Goal: Task Accomplishment & Management: Complete application form

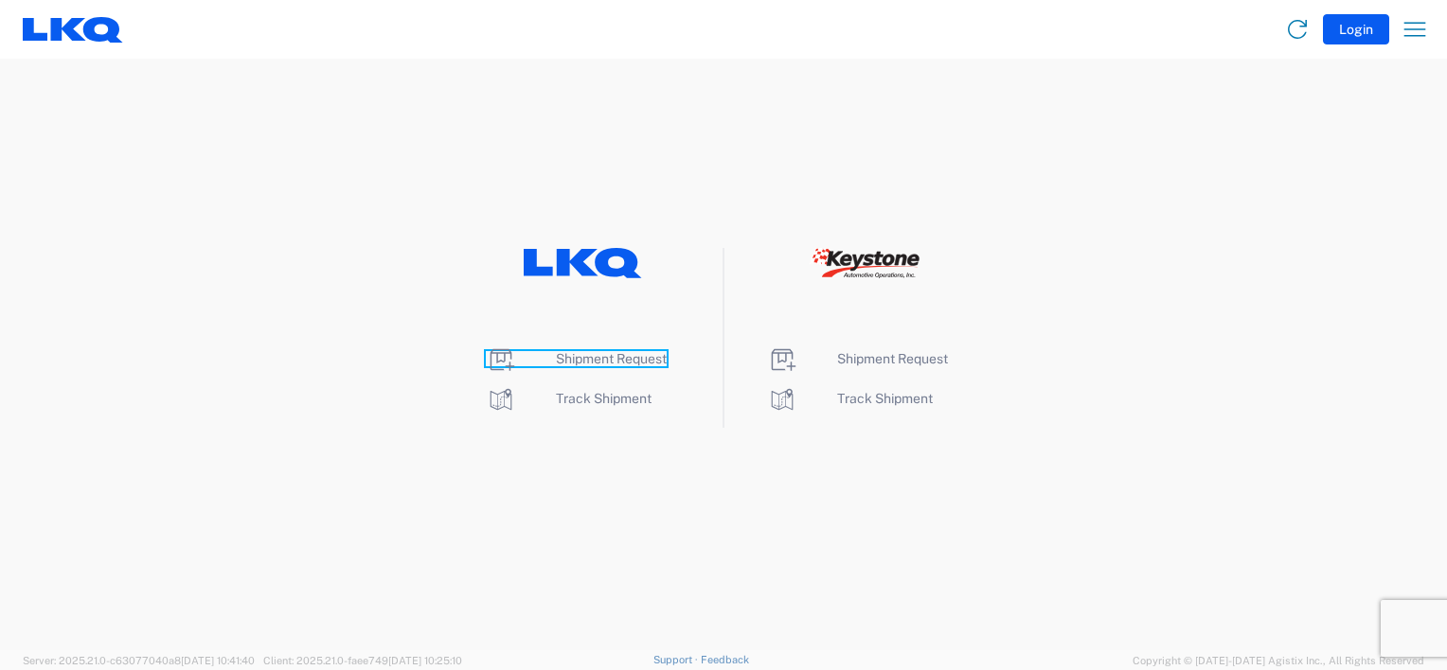
click at [581, 361] on span "Shipment Request" at bounding box center [611, 358] width 111 height 15
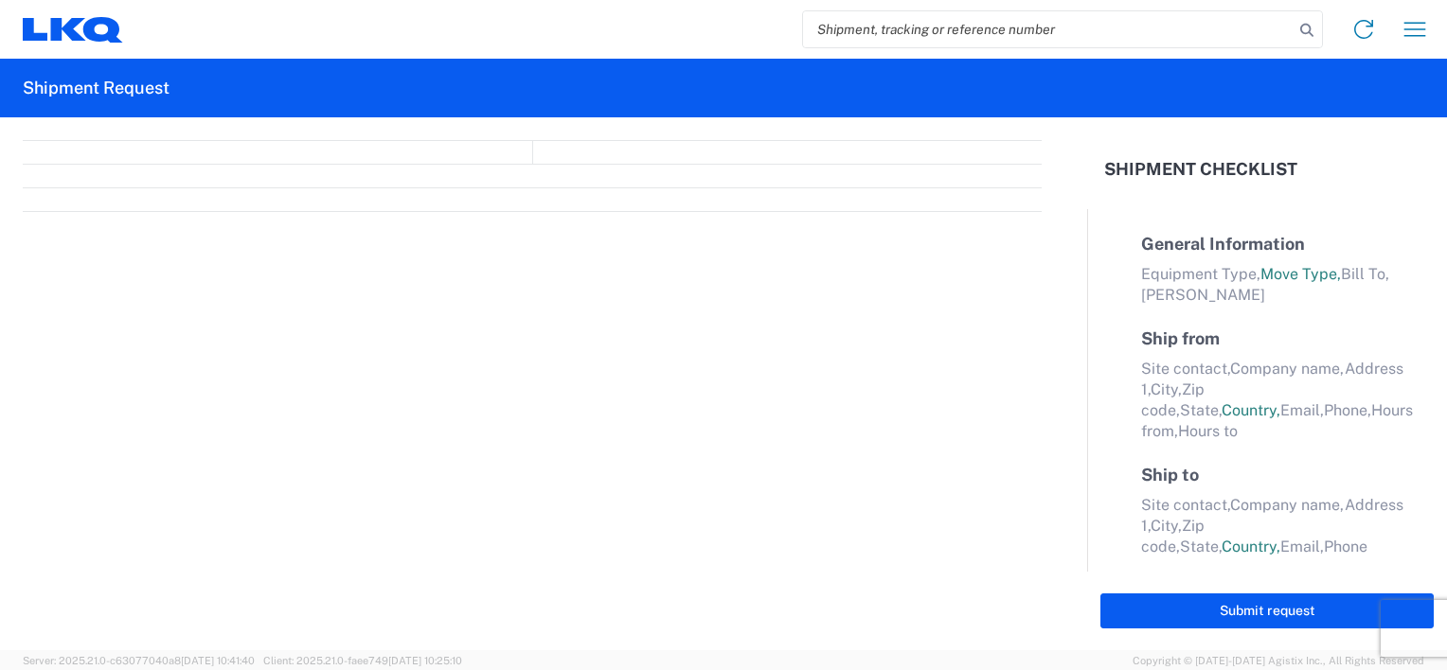
select select "FULL"
select select "LBS"
select select "IN"
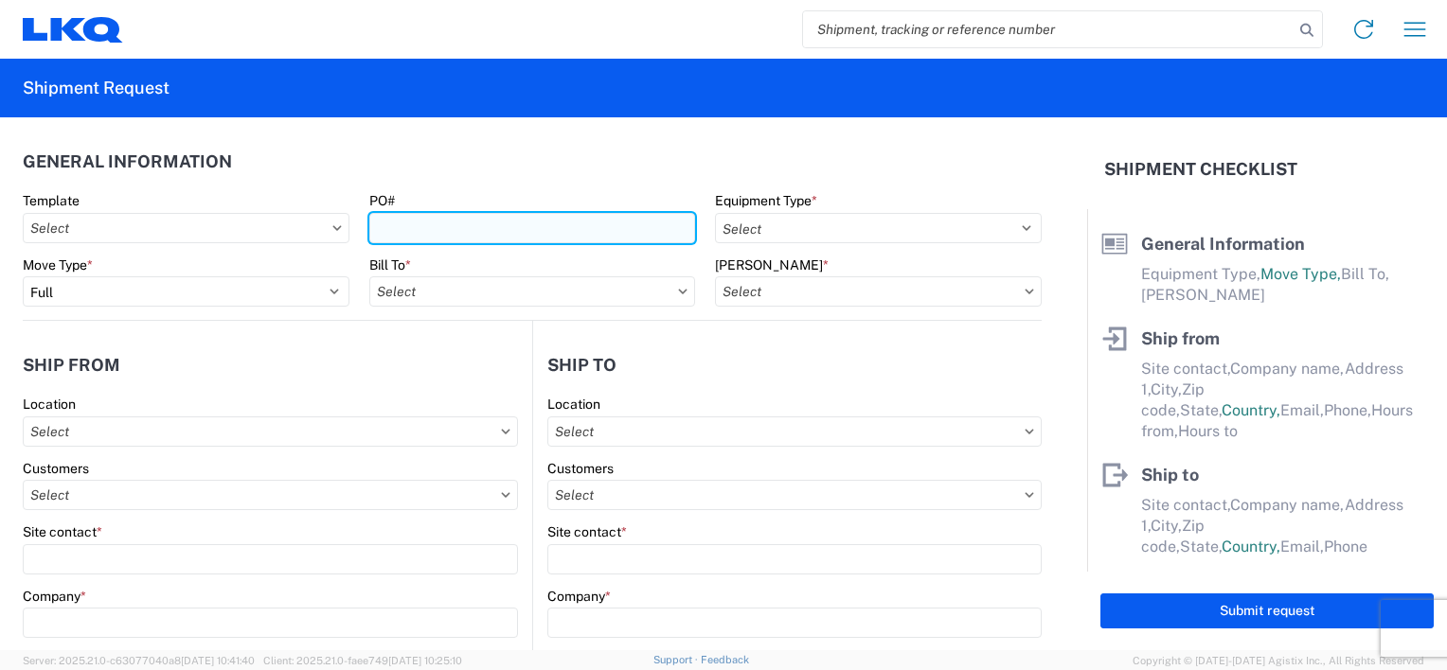
click at [467, 233] on input "PO#" at bounding box center [532, 228] width 327 height 30
type input "B70562-1935730"
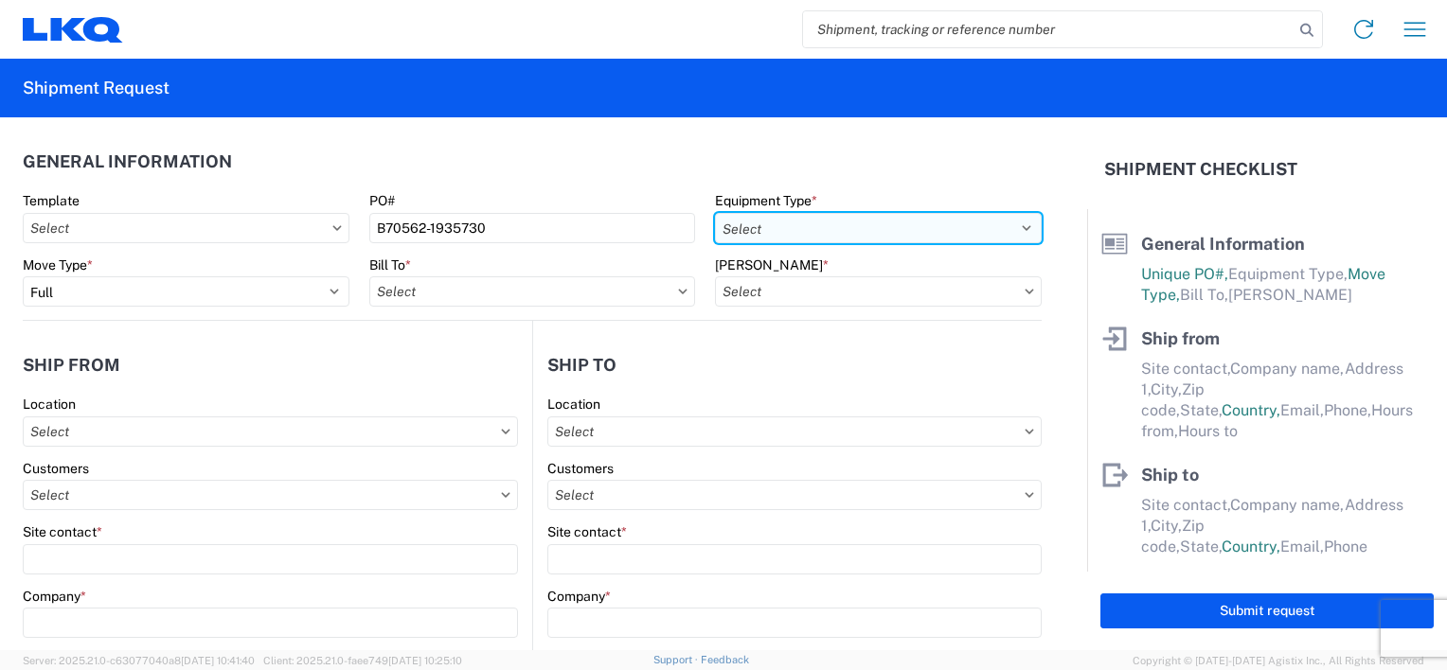
click at [1008, 226] on select "Select 53’ Dry Van Flatbed Dropdeck (van) Lowboy (flatbed) Rail" at bounding box center [878, 228] width 327 height 30
select select "STDV"
click at [715, 213] on select "Select 53’ Dry Van Flatbed Dropdeck (van) Lowboy (flatbed) Rail" at bounding box center [878, 228] width 327 height 30
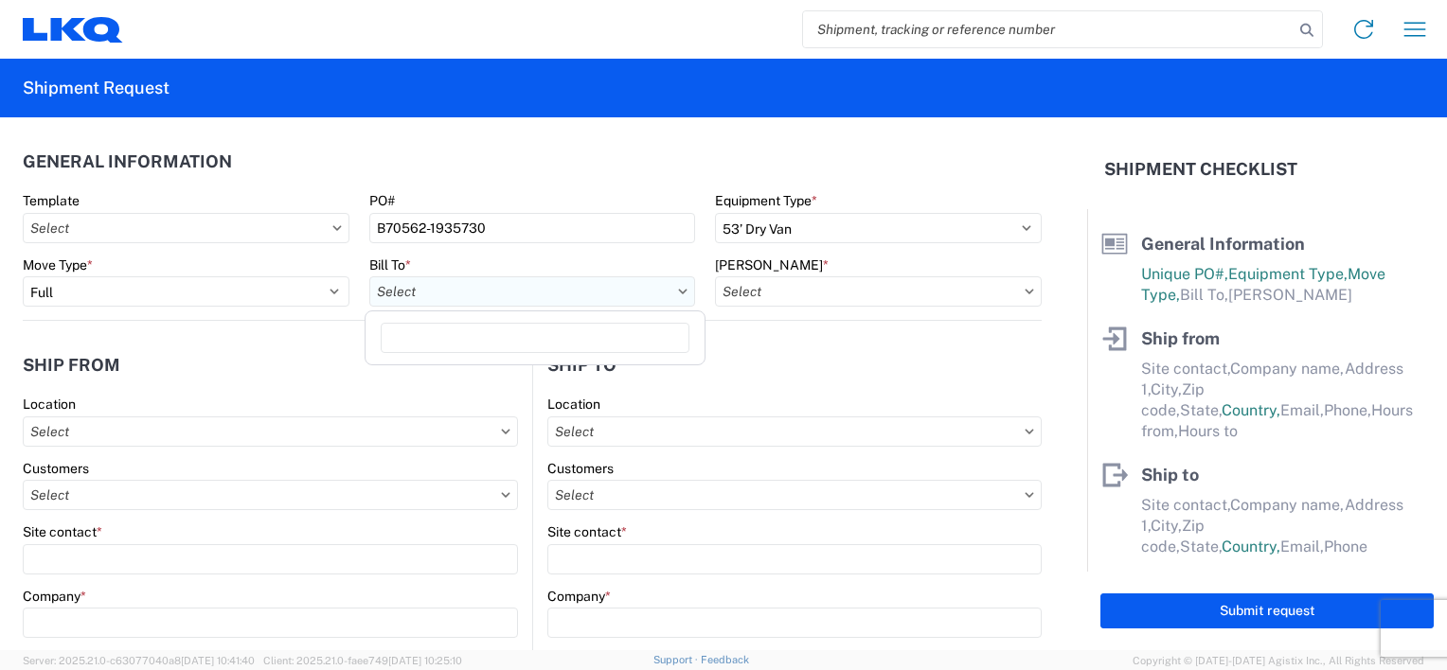
click at [602, 286] on input "text" at bounding box center [532, 292] width 327 height 30
type input "1634"
click at [523, 374] on div "1634 - Atlanta - Knopf - Boat Rock" at bounding box center [555, 376] width 372 height 30
type input "1634 - Atlanta - Knopf - Boat Rock"
click at [1025, 293] on icon at bounding box center [1029, 292] width 9 height 6
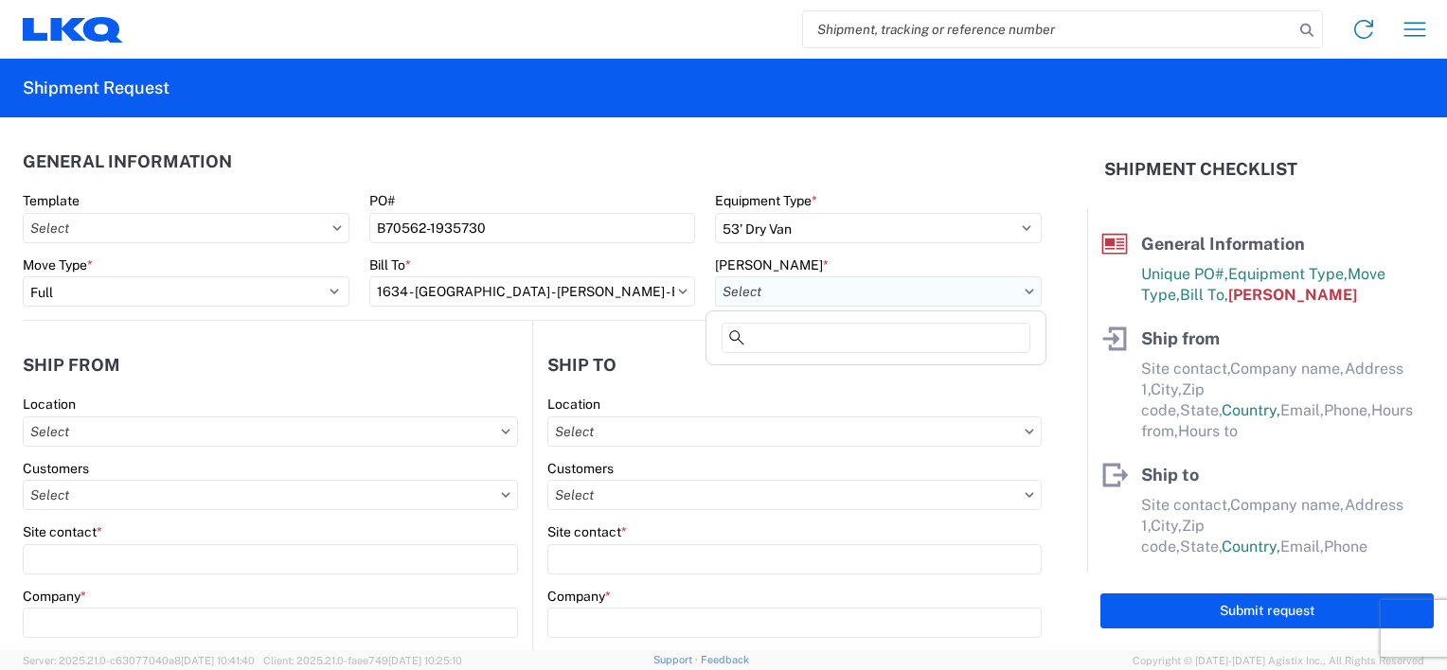
click at [945, 292] on input "text" at bounding box center [878, 292] width 327 height 30
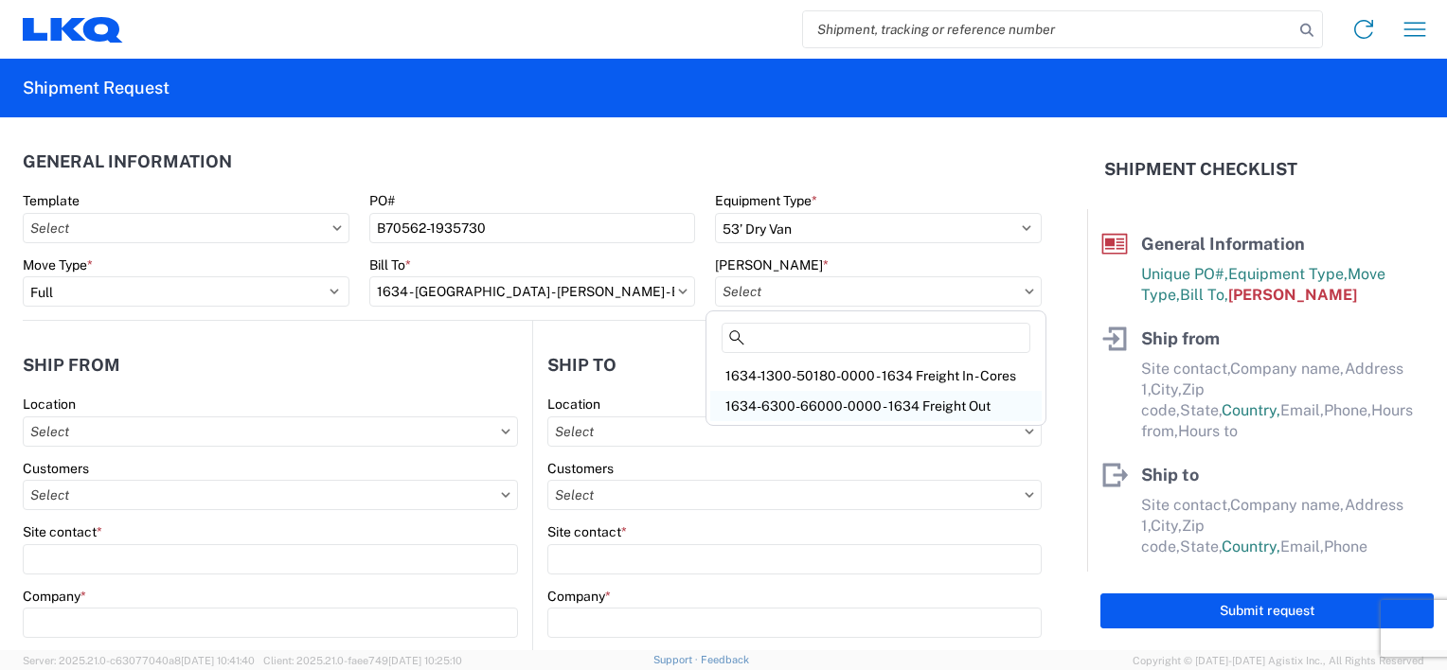
click at [890, 404] on div "1634-6300-66000-0000 - 1634 Freight Out" at bounding box center [875, 406] width 331 height 30
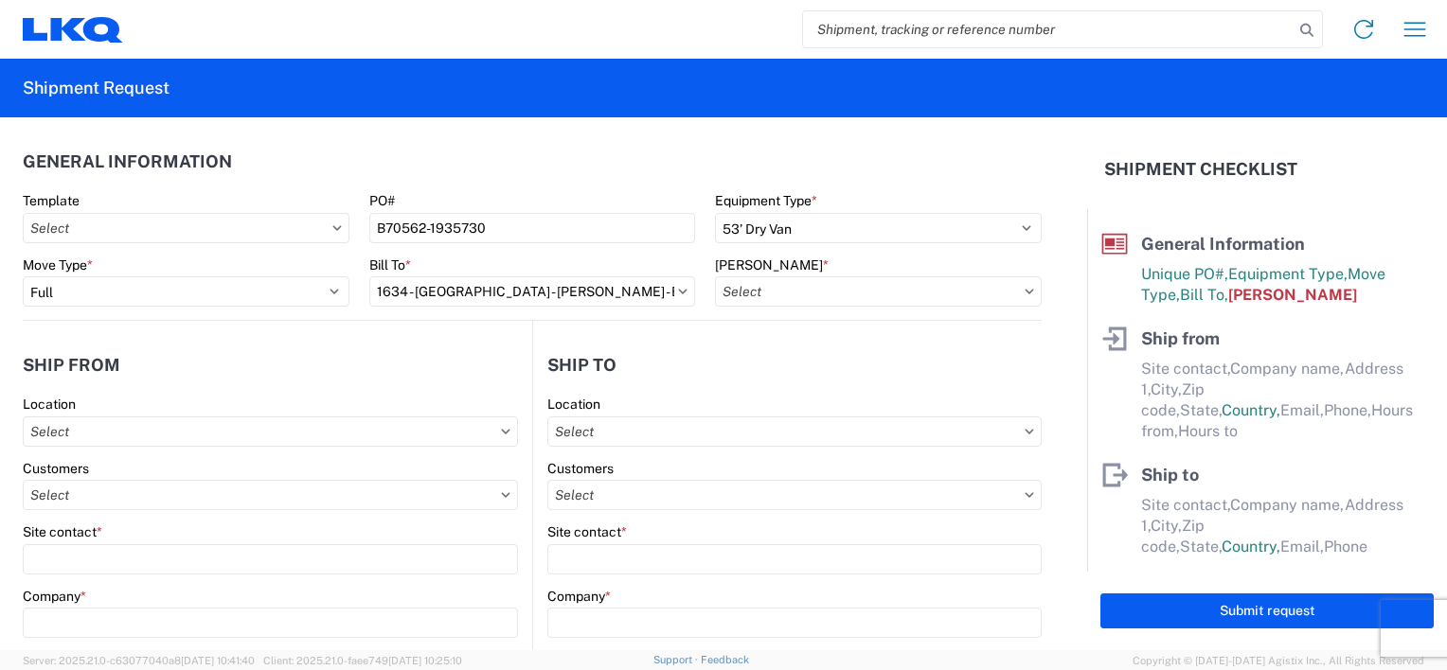
type input "1634-6300-66000-0000 - 1634 Freight Out"
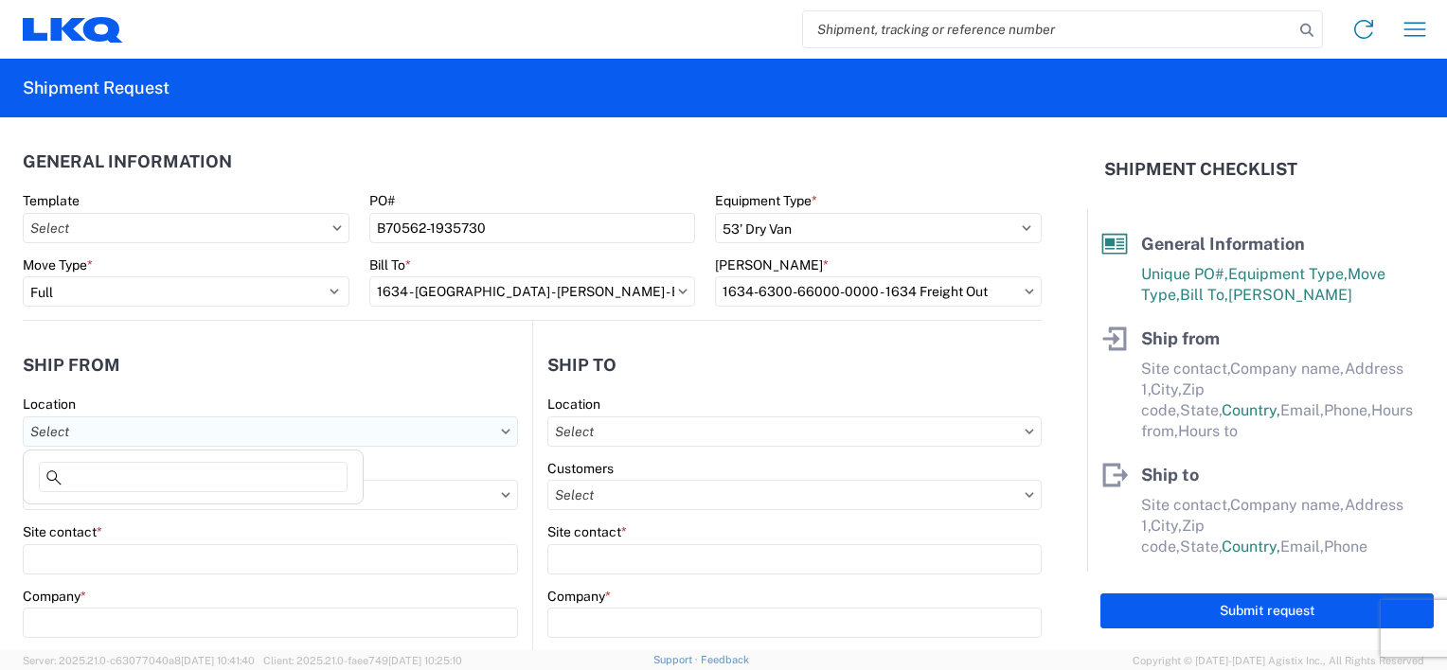
click at [98, 429] on input "text" at bounding box center [270, 432] width 495 height 30
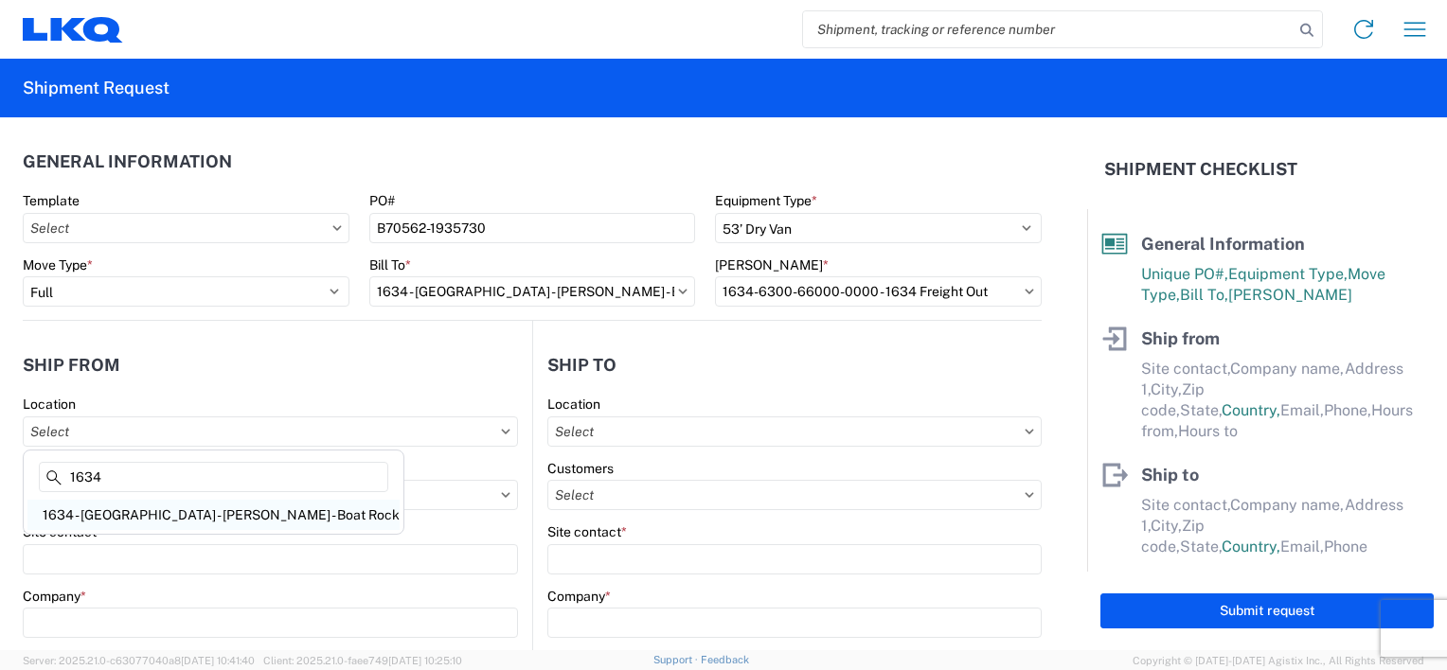
type input "1634"
click at [126, 518] on div "1634 - Atlanta - Knopf - Boat Rock" at bounding box center [213, 515] width 372 height 30
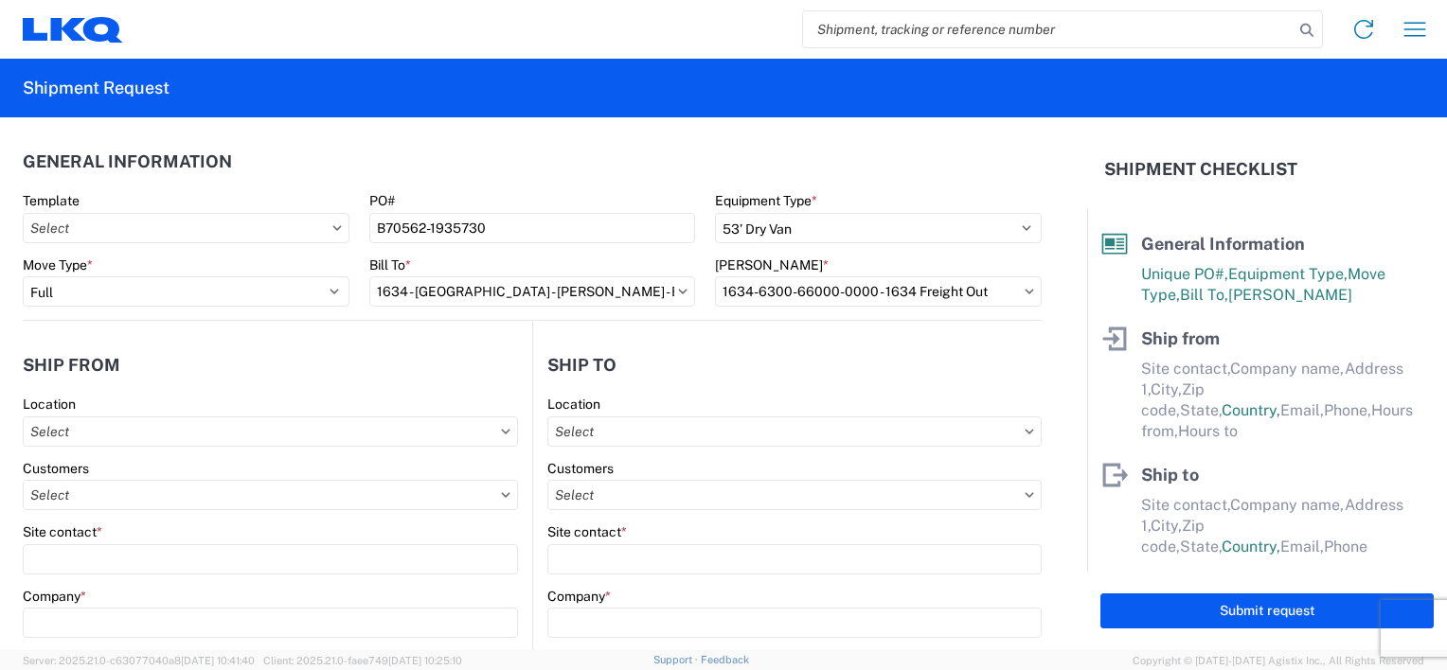
type input "1634 - Atlanta - Knopf - Boat Rock"
type input "LKQ Corporation"
type input "6320 Boat Rock Blvd SW"
type input "Atlanta"
type input "30336"
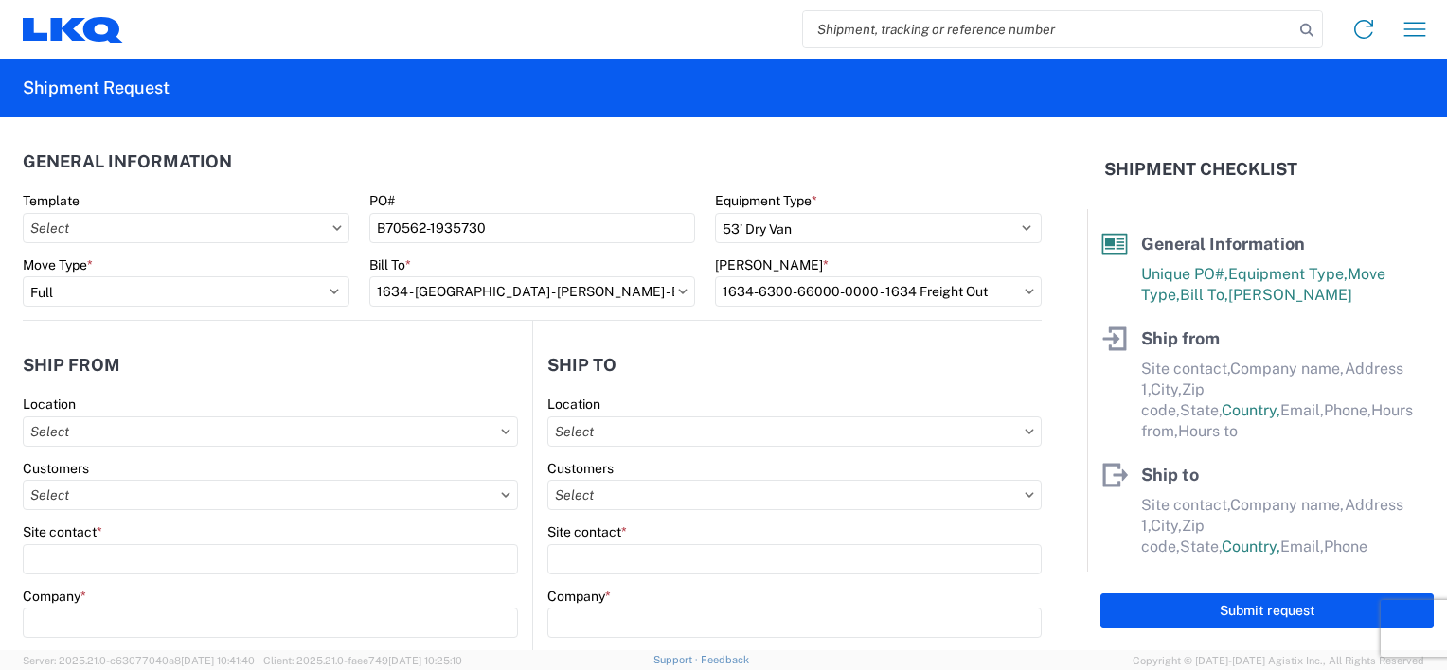
select select "GA"
select select "US"
type input "678-399-8501"
type input "00:00"
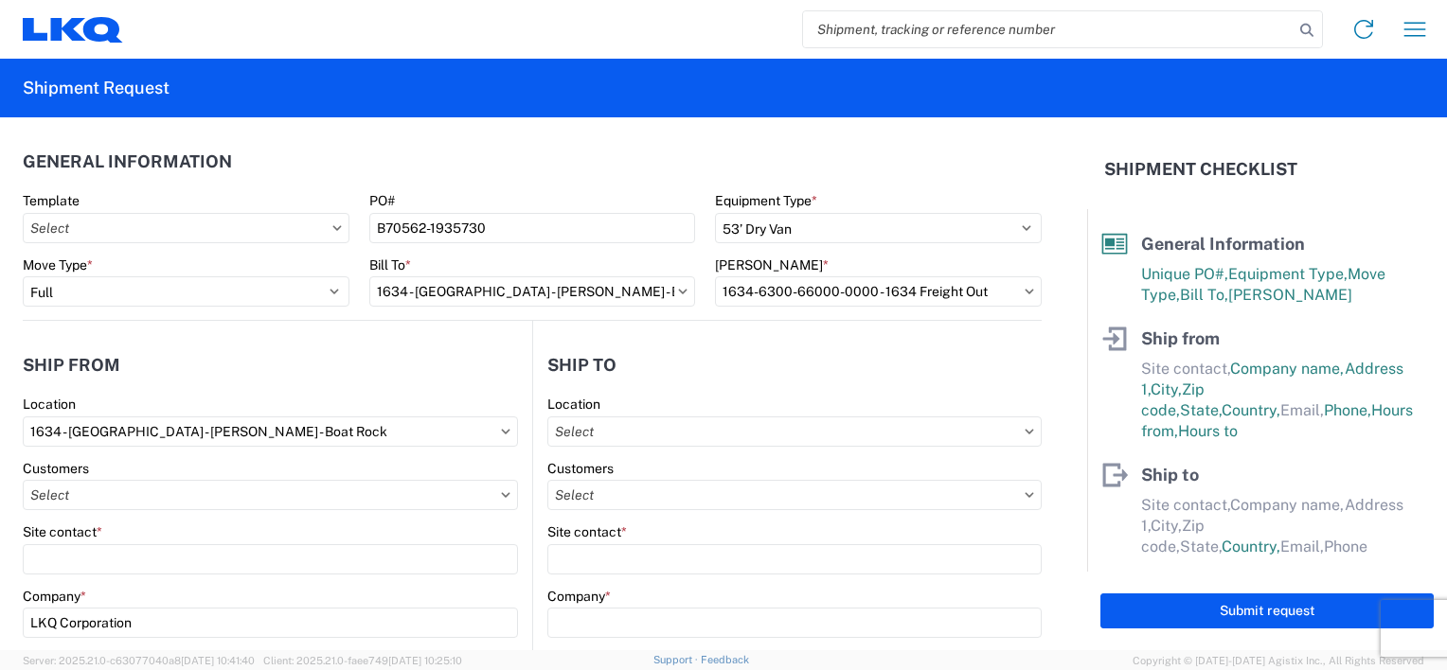
click at [501, 492] on icon at bounding box center [505, 495] width 9 height 6
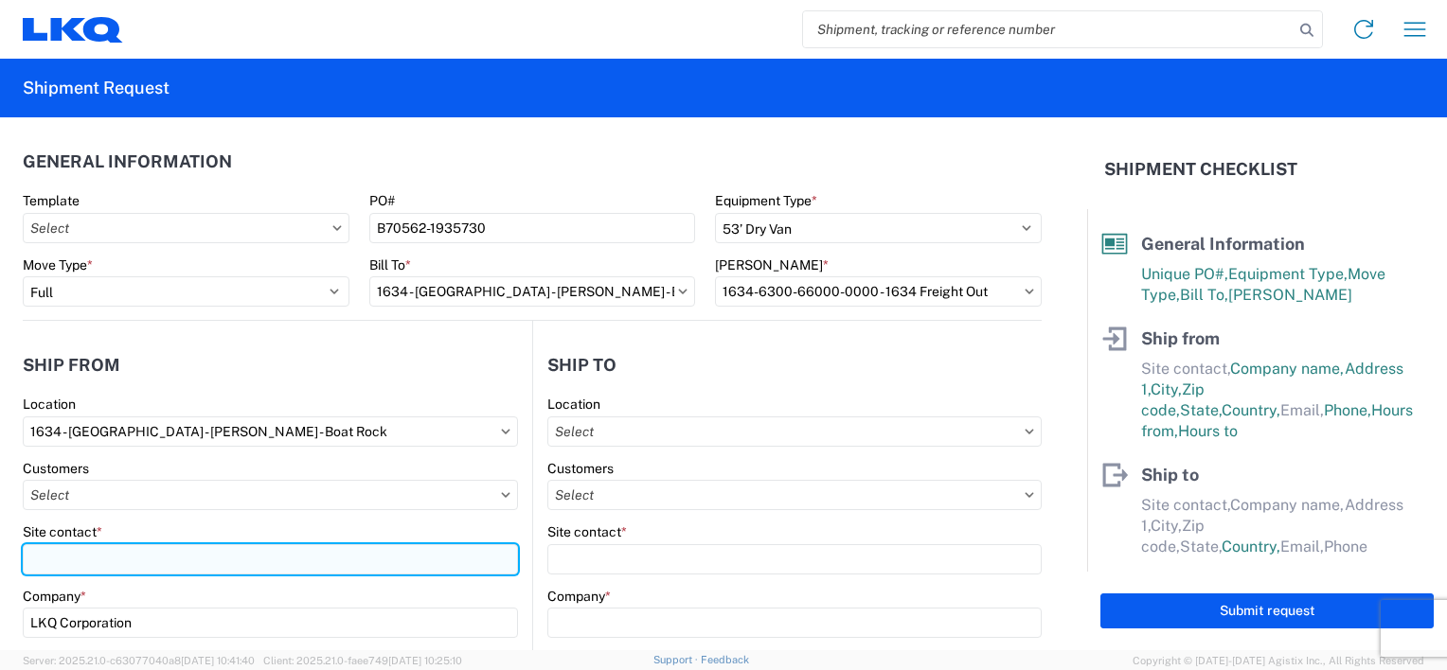
click at [270, 545] on input "Site contact *" at bounding box center [270, 560] width 495 height 30
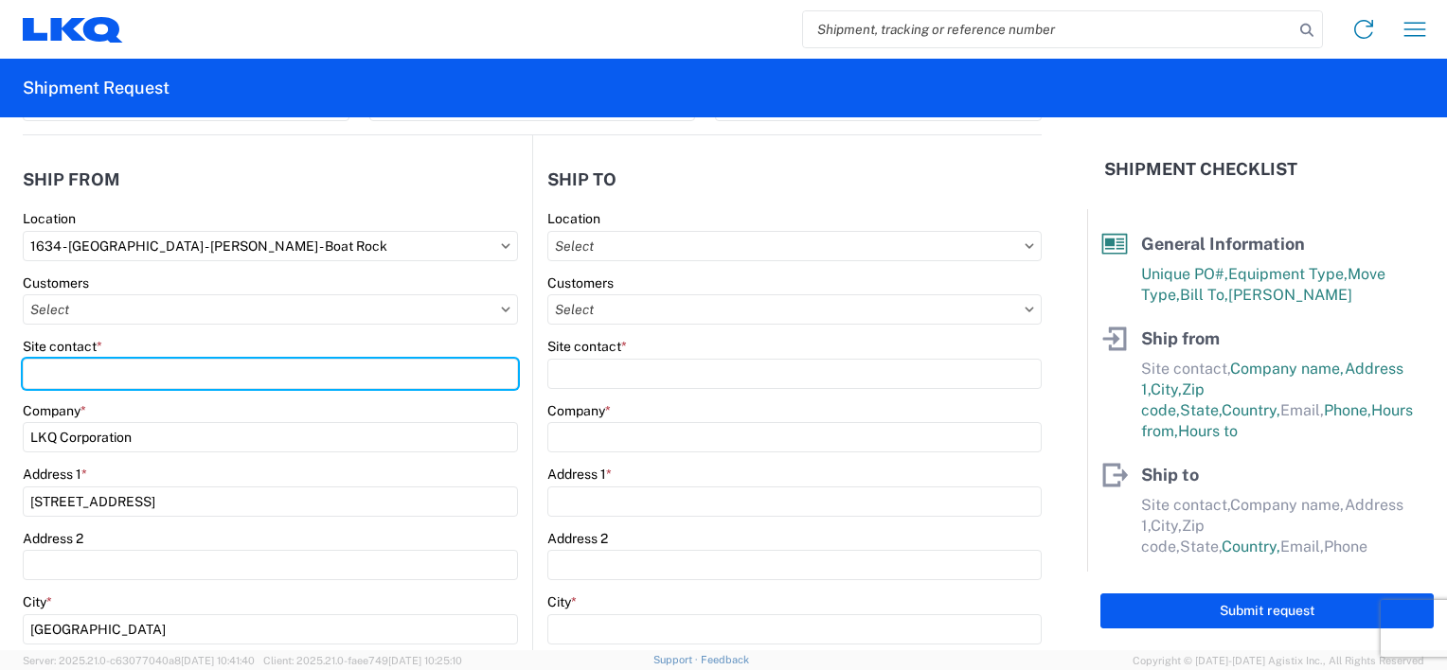
scroll to position [189, 0]
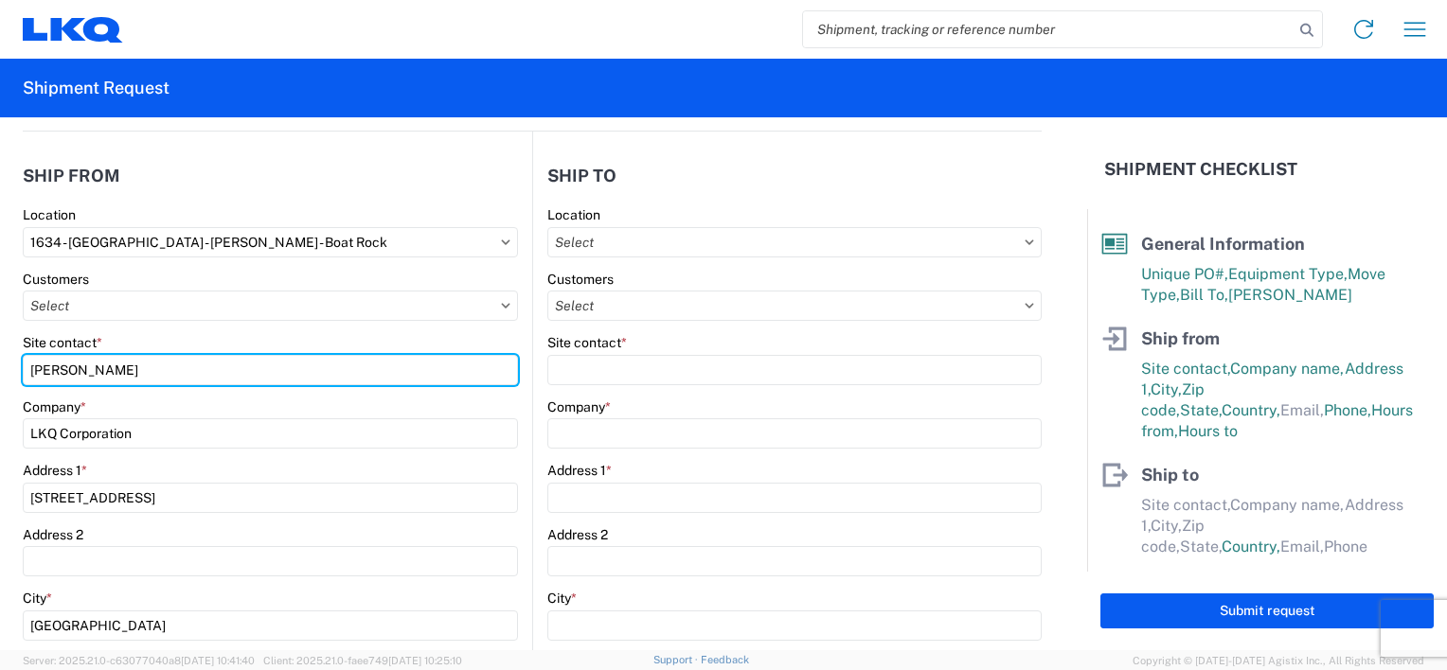
type input "PAM MORRIS"
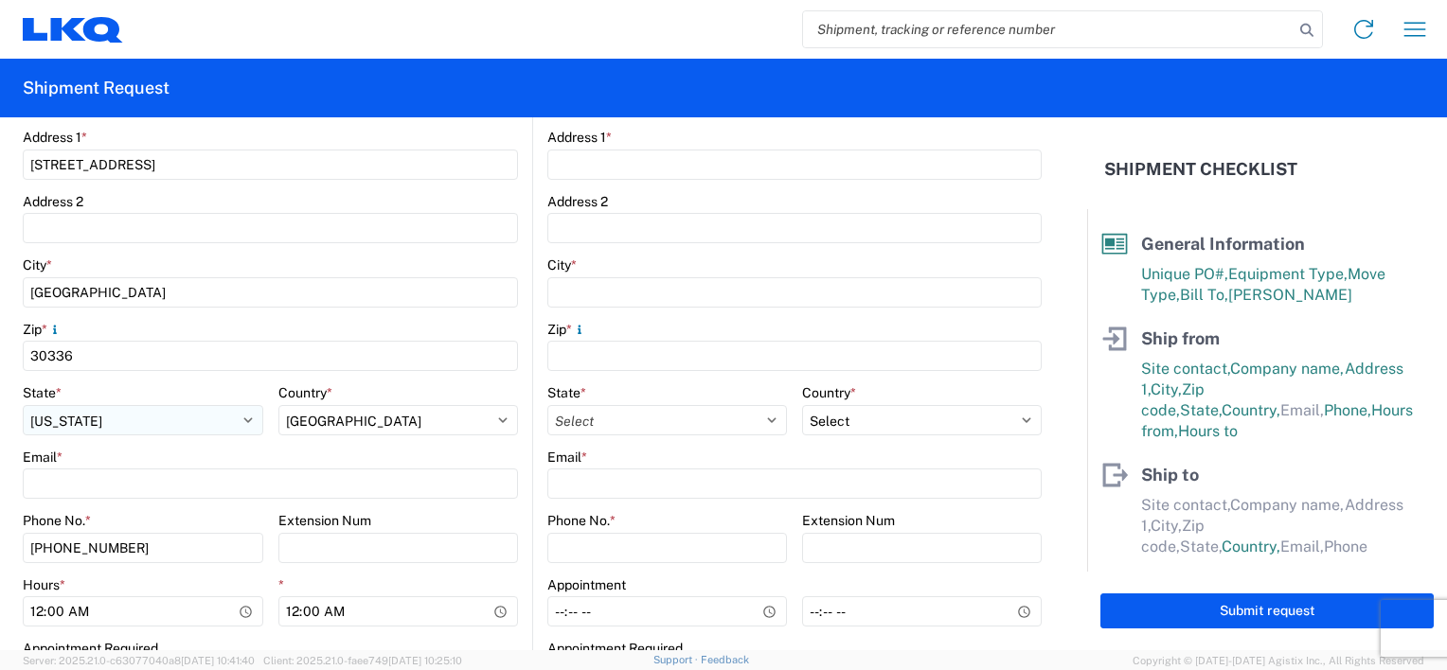
scroll to position [568, 0]
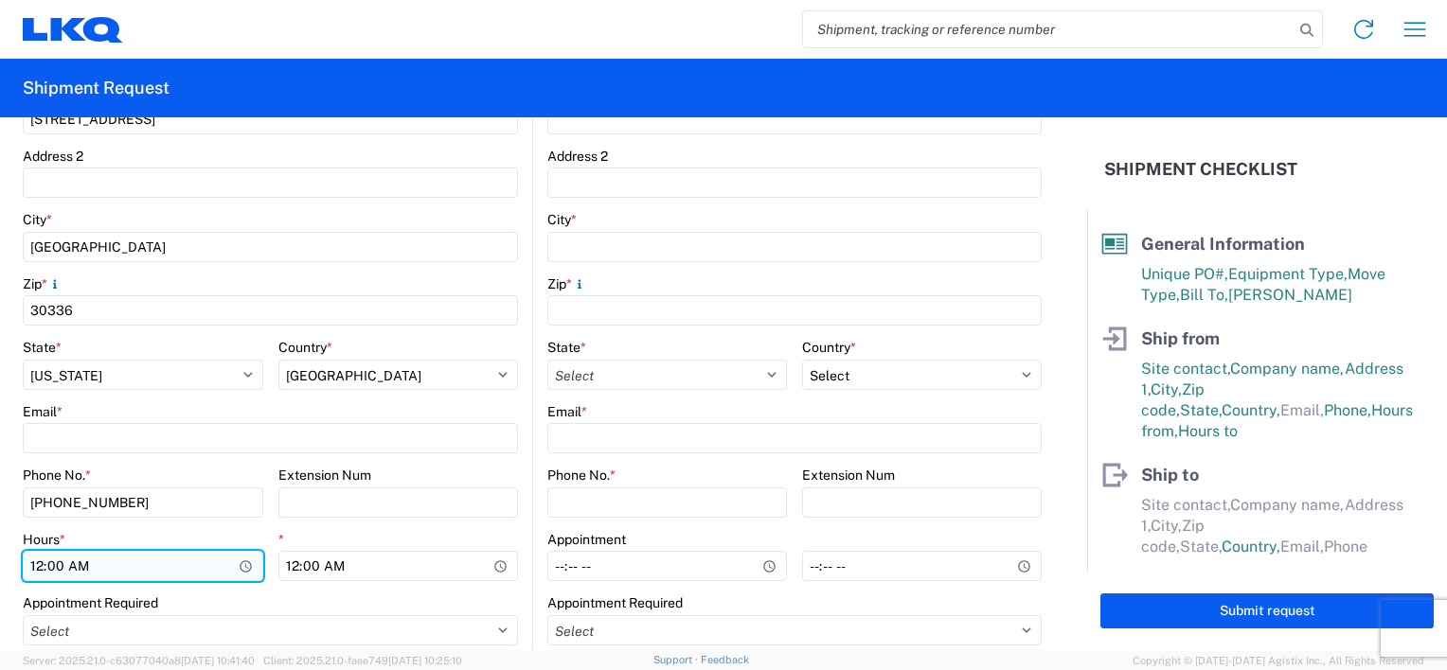
click at [40, 570] on input "00:00" at bounding box center [143, 566] width 241 height 30
click at [33, 568] on input "00:00" at bounding box center [143, 566] width 241 height 30
type input "07:00"
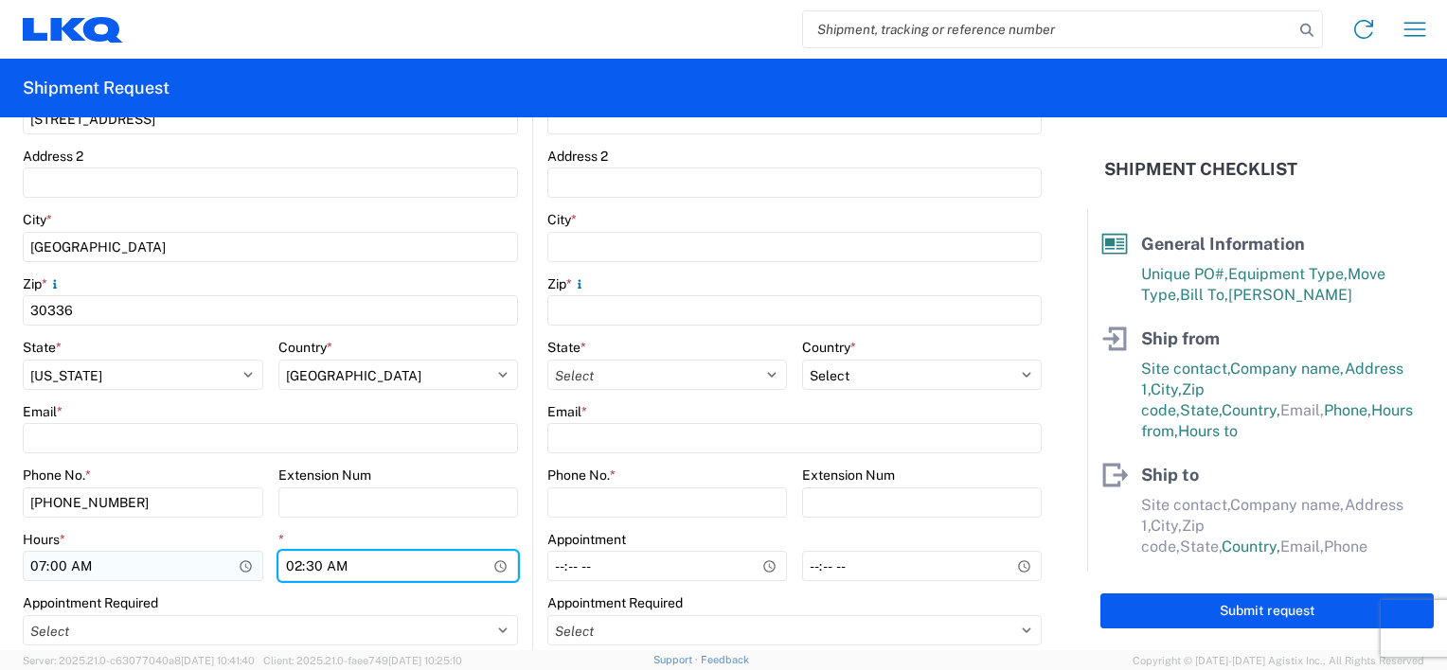
type input "14:30"
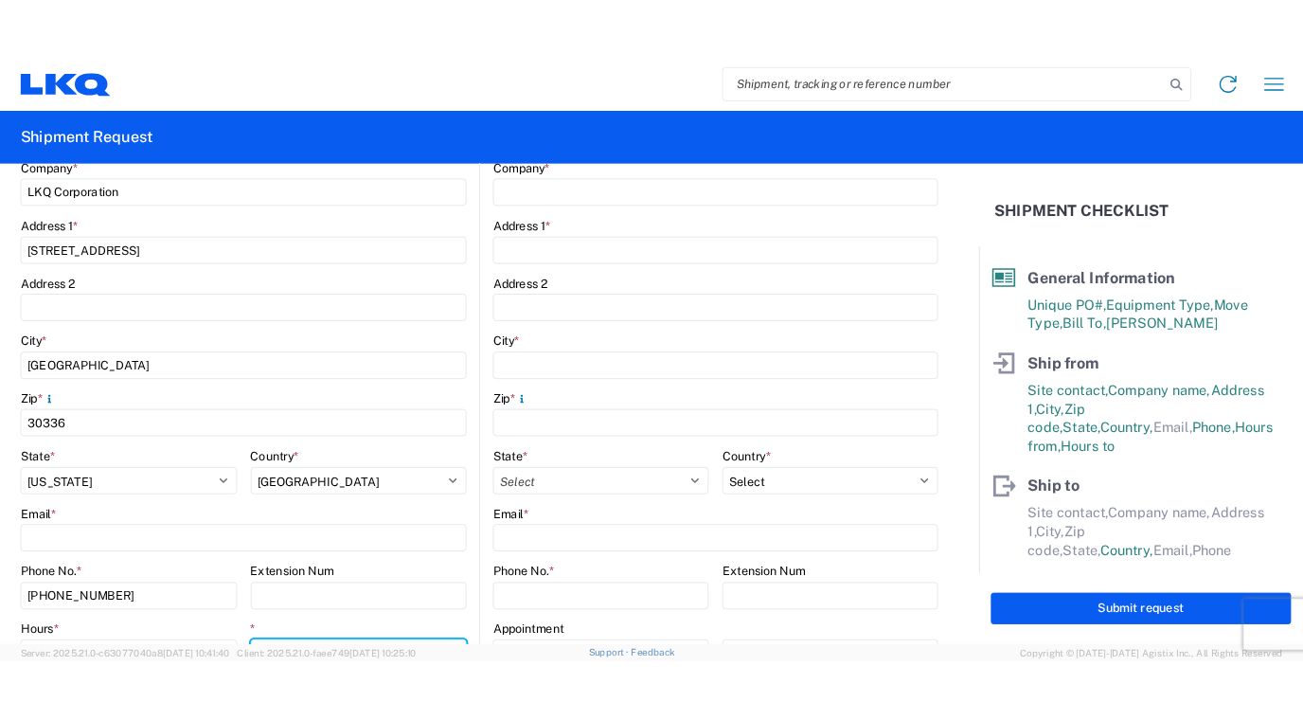
scroll to position [0, 0]
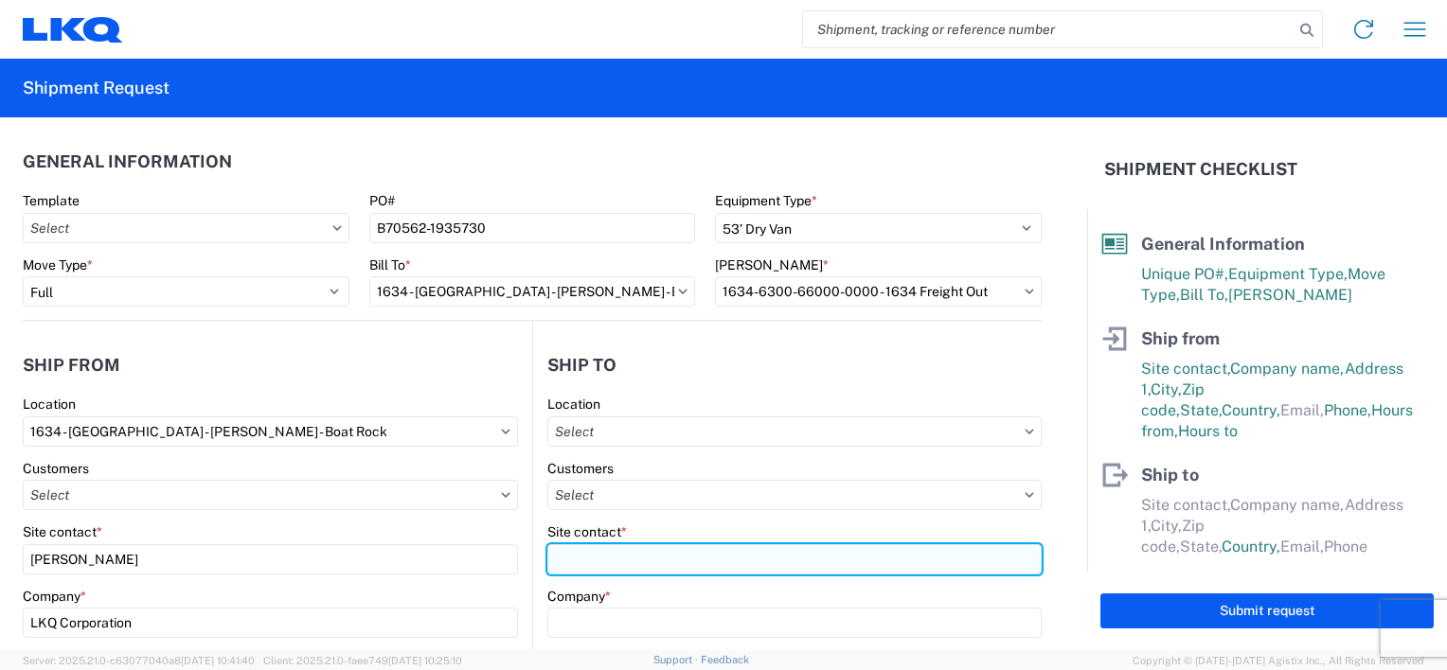
click at [684, 558] on input "Site contact *" at bounding box center [794, 560] width 494 height 30
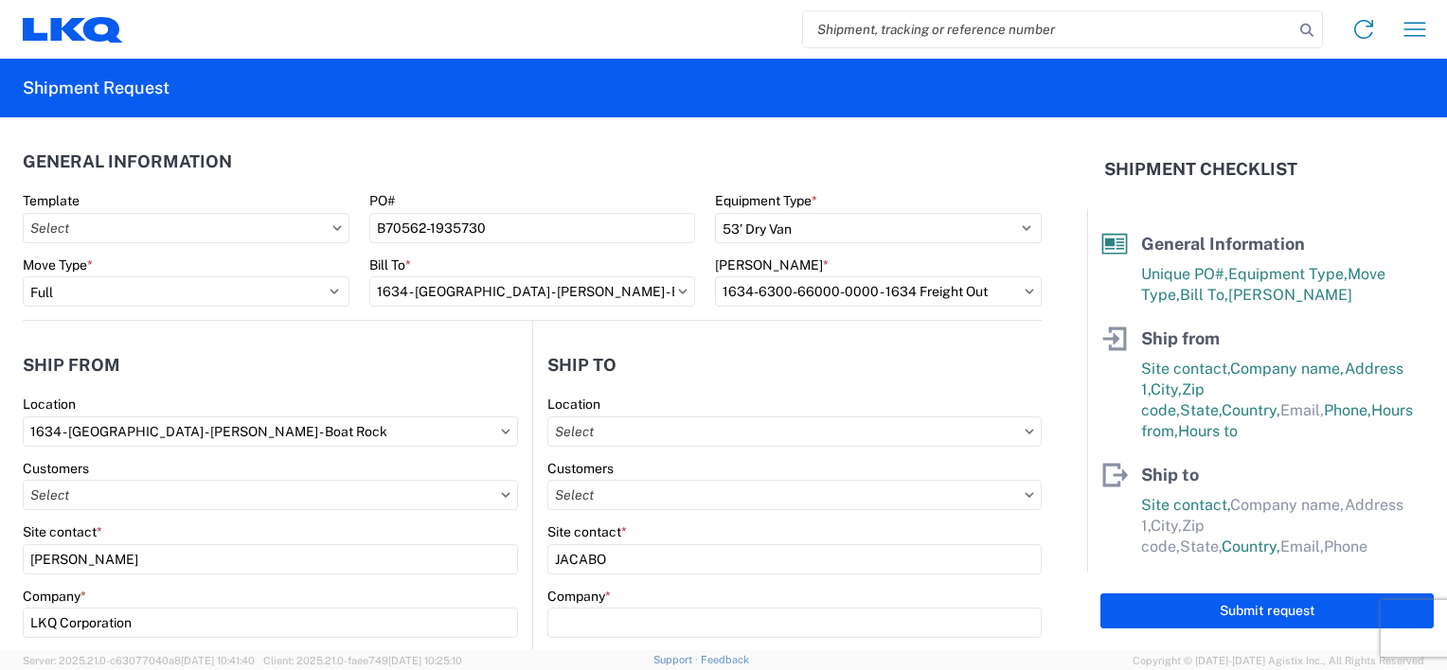
click at [957, 348] on header "Ship to" at bounding box center [787, 365] width 509 height 43
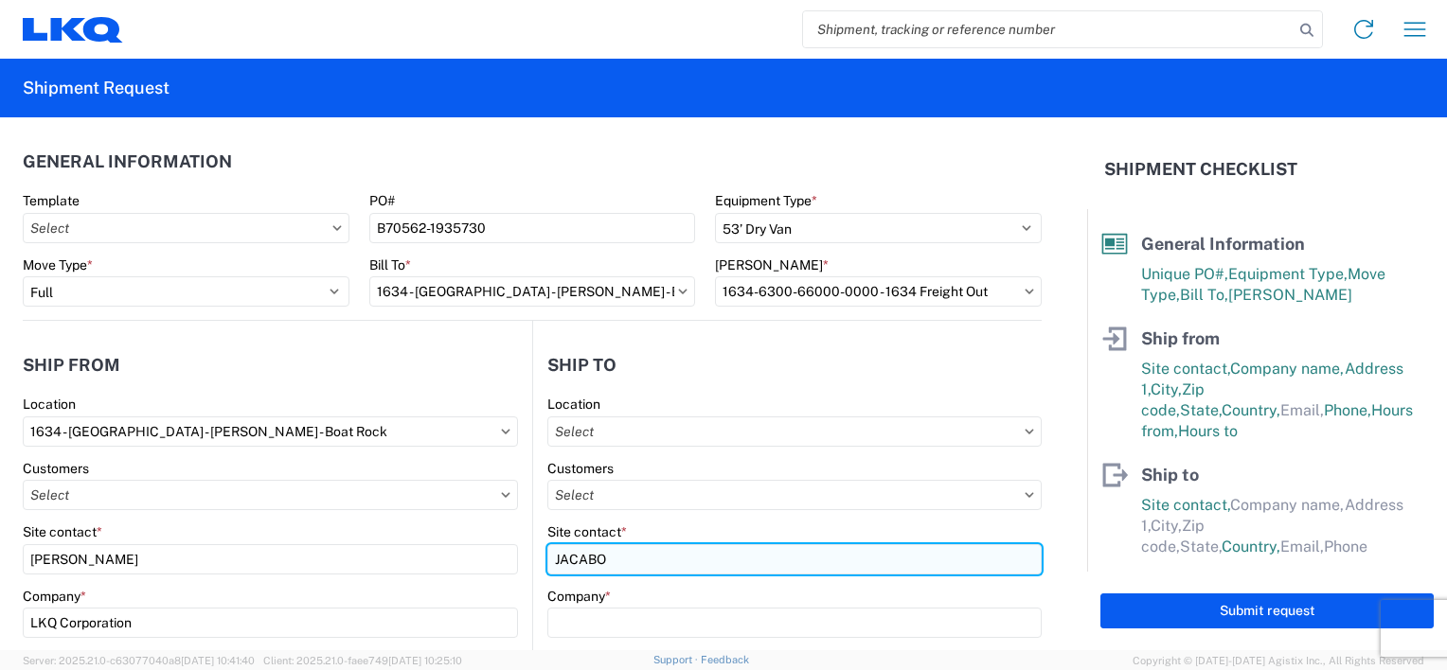
click at [679, 551] on input "JACABO" at bounding box center [794, 560] width 494 height 30
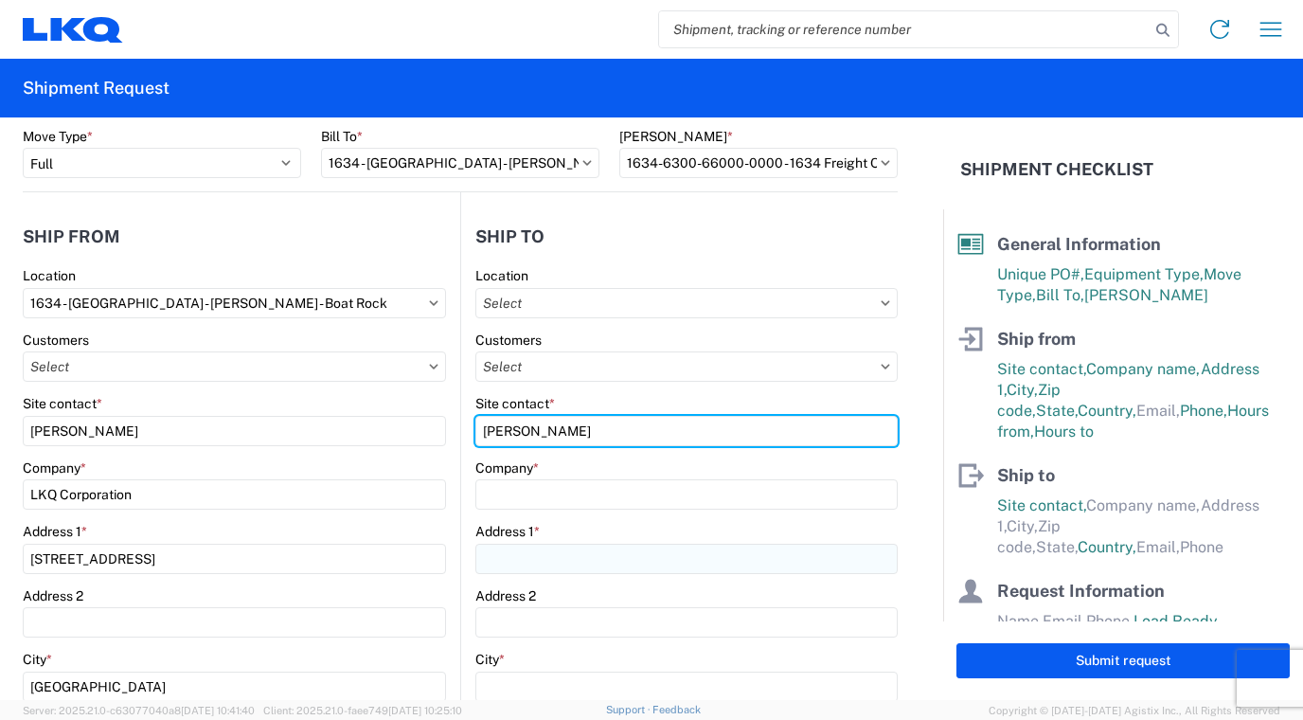
scroll to position [189, 0]
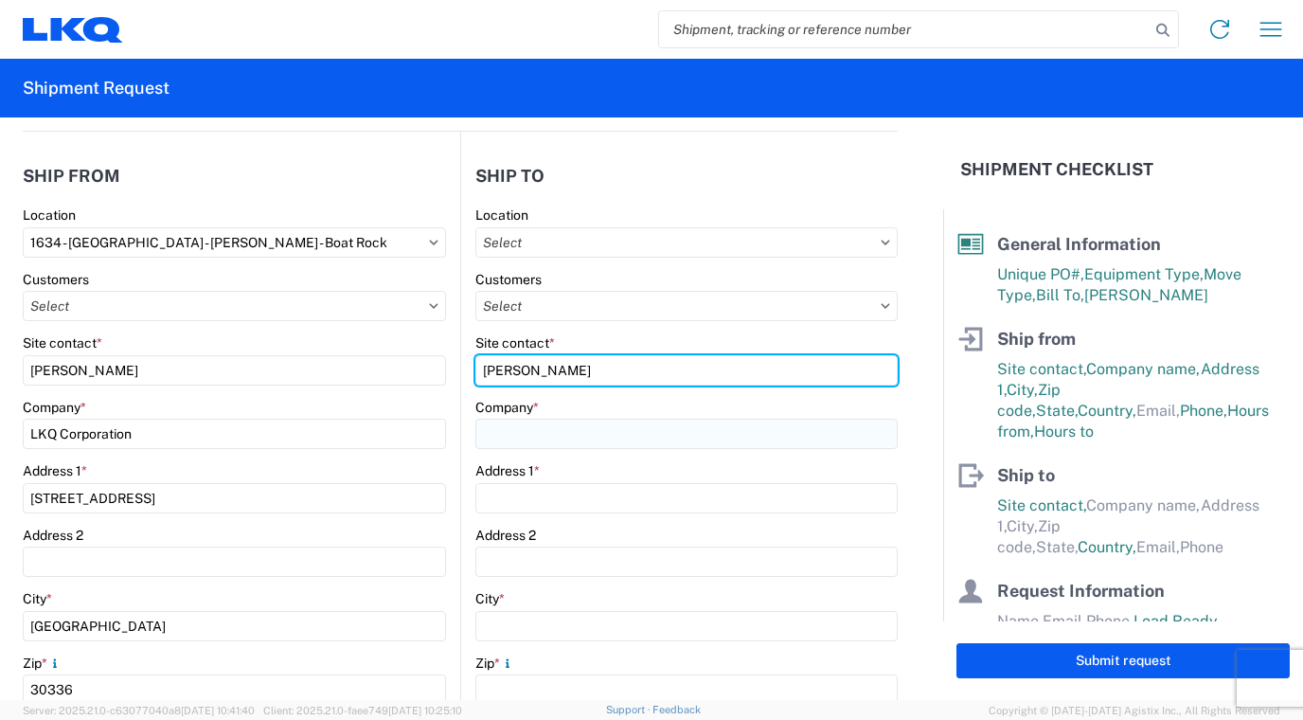
type input "JACABO SEGURA"
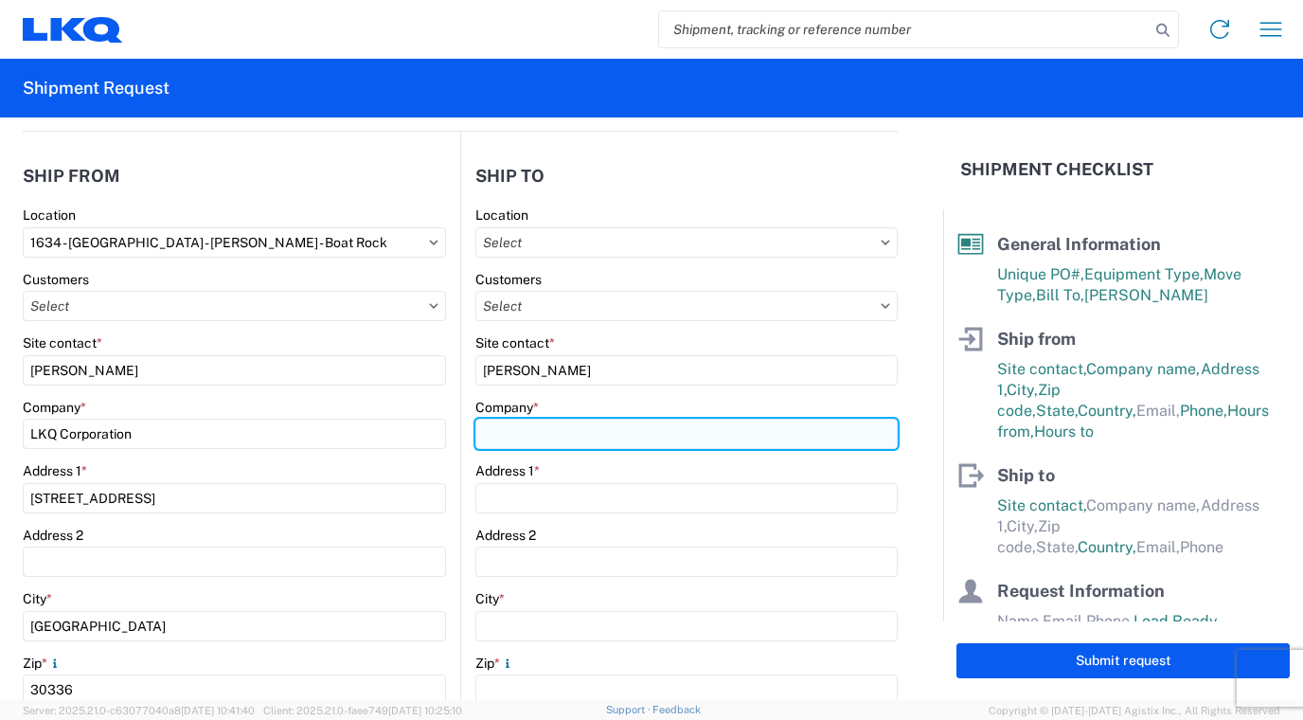
click at [550, 420] on input "Company *" at bounding box center [686, 434] width 422 height 30
type input "SMP/FOUR SEASONS"
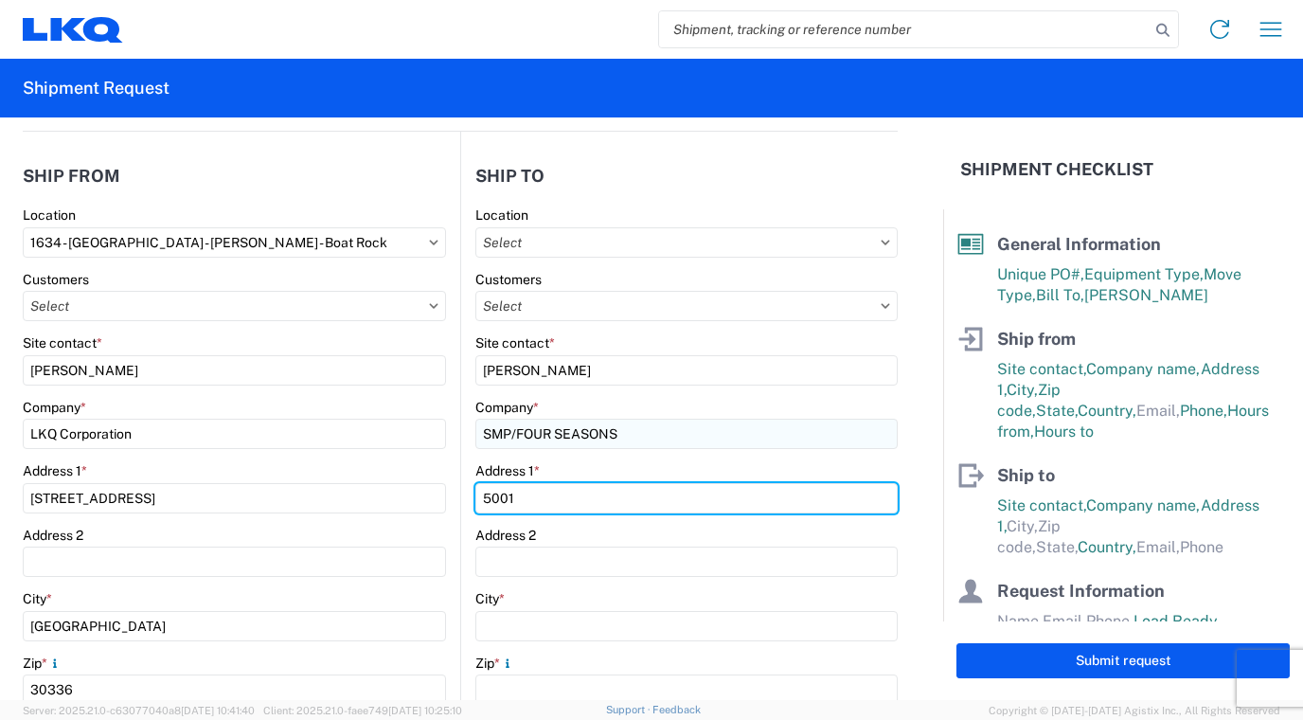
type input "5001 GEORGE MCVAY DR"
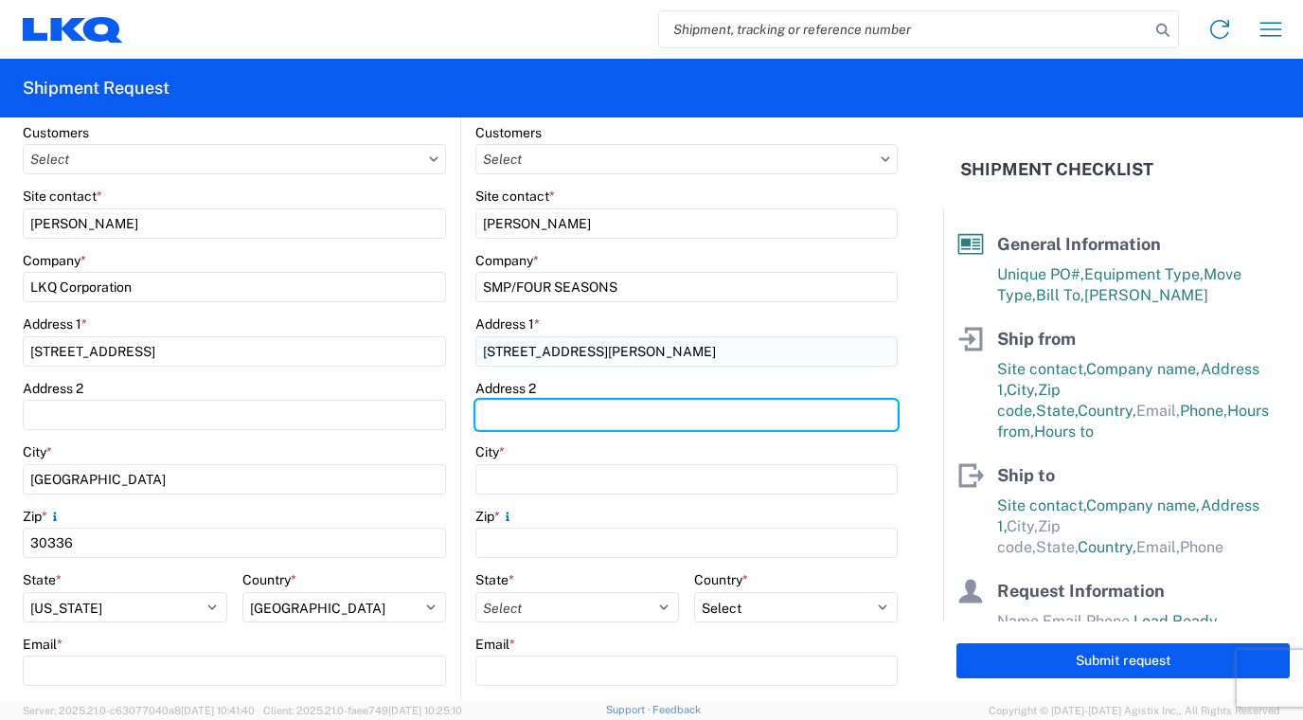
scroll to position [379, 0]
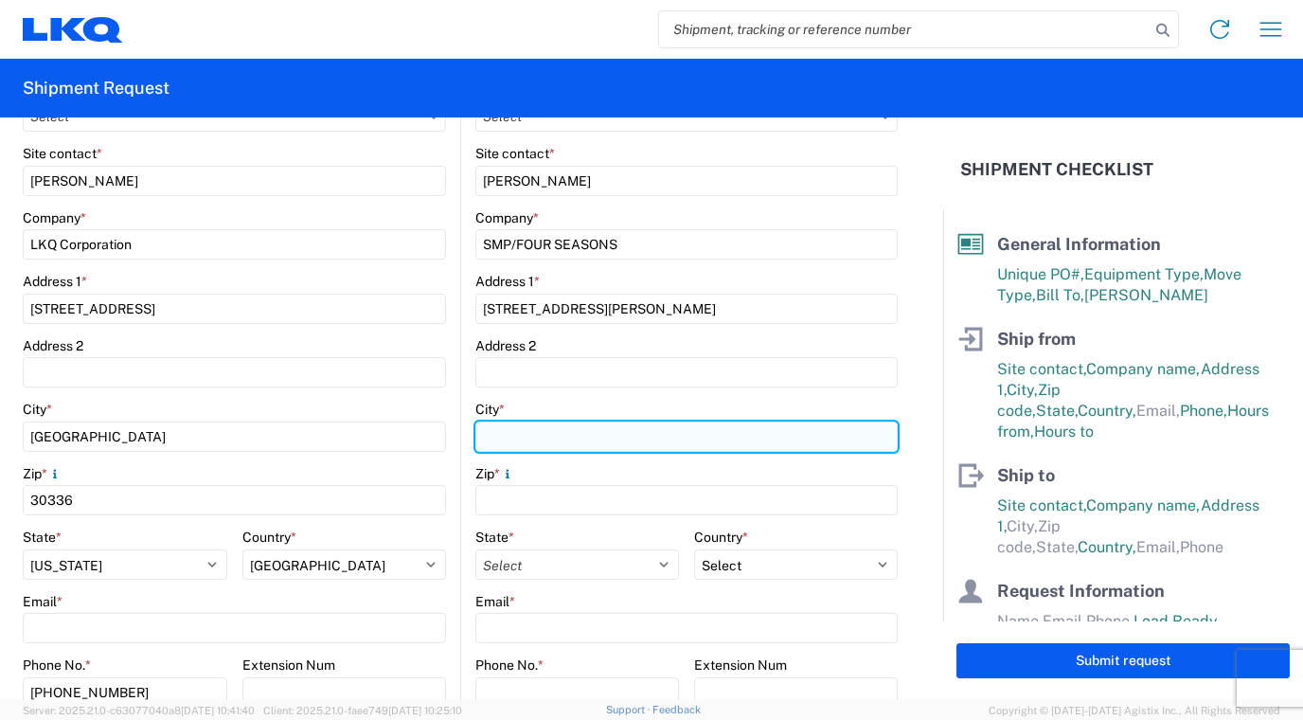
click at [487, 430] on input "City *" at bounding box center [686, 436] width 422 height 30
type input "MCALLEN"
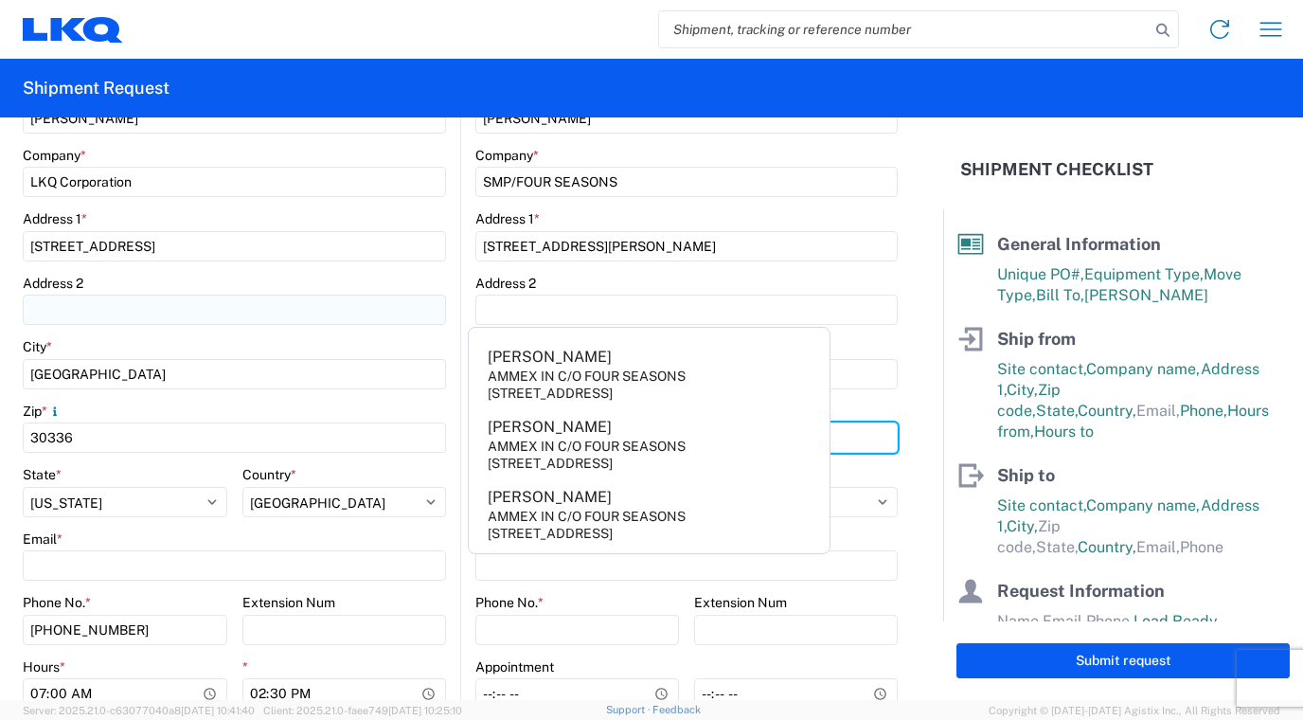
scroll to position [568, 0]
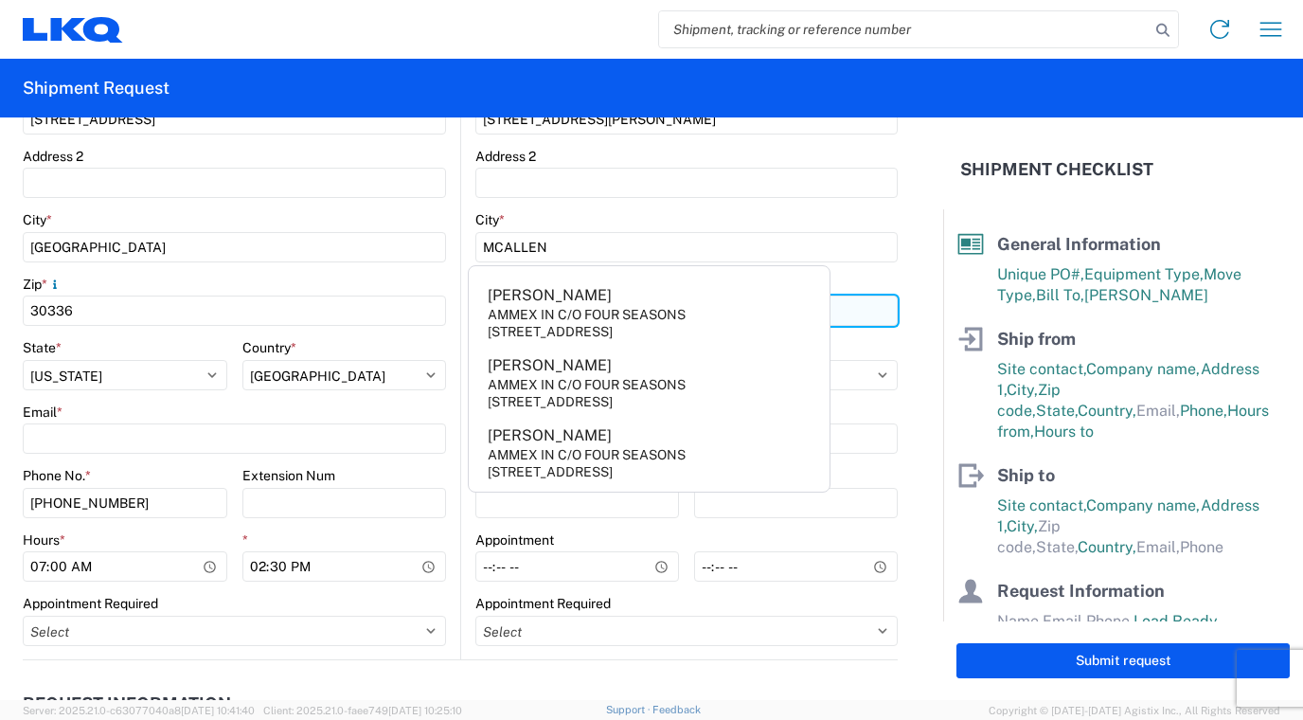
click at [866, 312] on input "Zip *" at bounding box center [686, 310] width 422 height 30
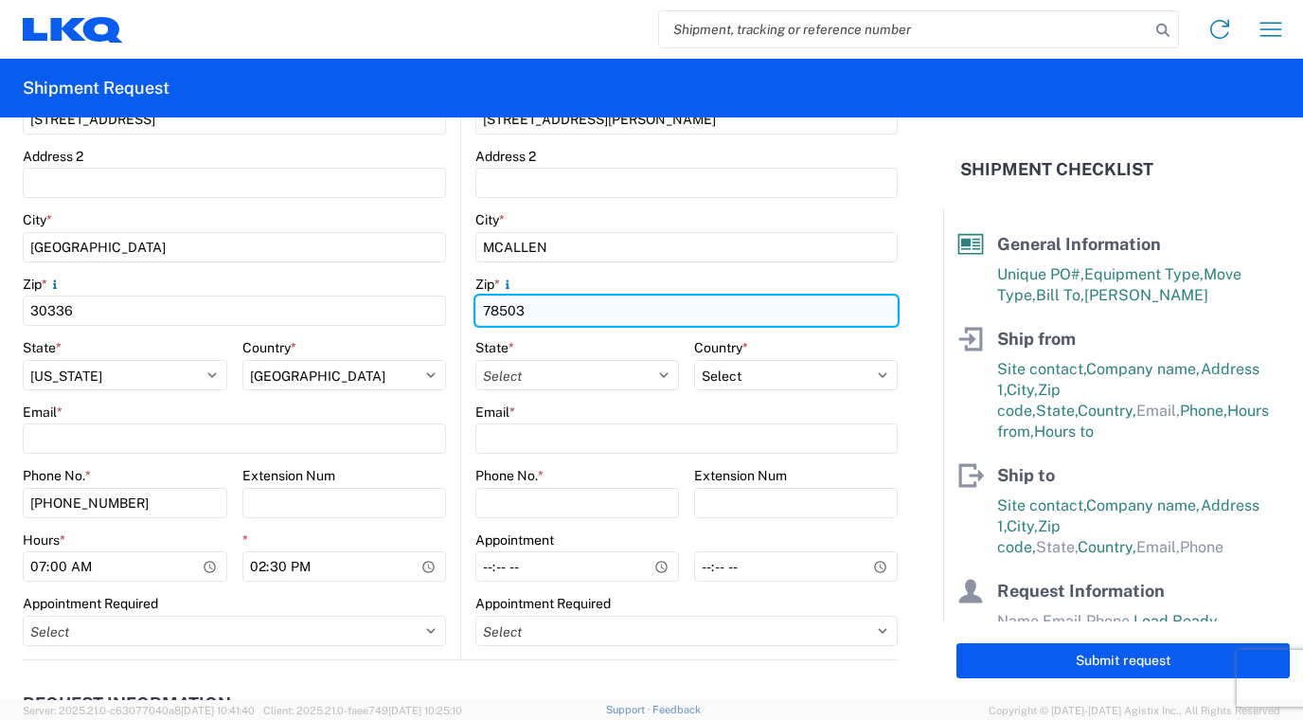
type input "78503"
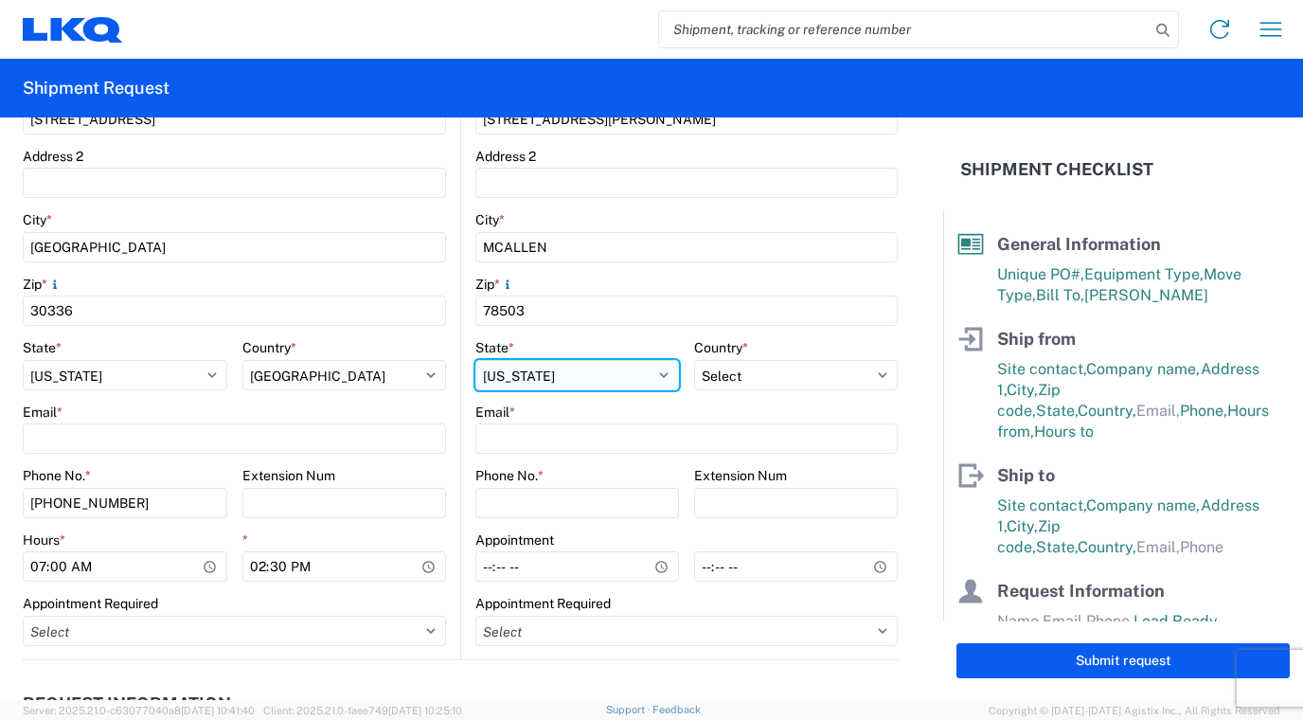
click at [649, 377] on select "Select Alabama Alaska Arizona Arkansas Armed Forces Americas Armed Forces Europ…" at bounding box center [577, 375] width 204 height 30
select select "TX"
click at [475, 360] on select "Select Alabama Alaska Arizona Arkansas Armed Forces Americas Armed Forces Europ…" at bounding box center [577, 375] width 204 height 30
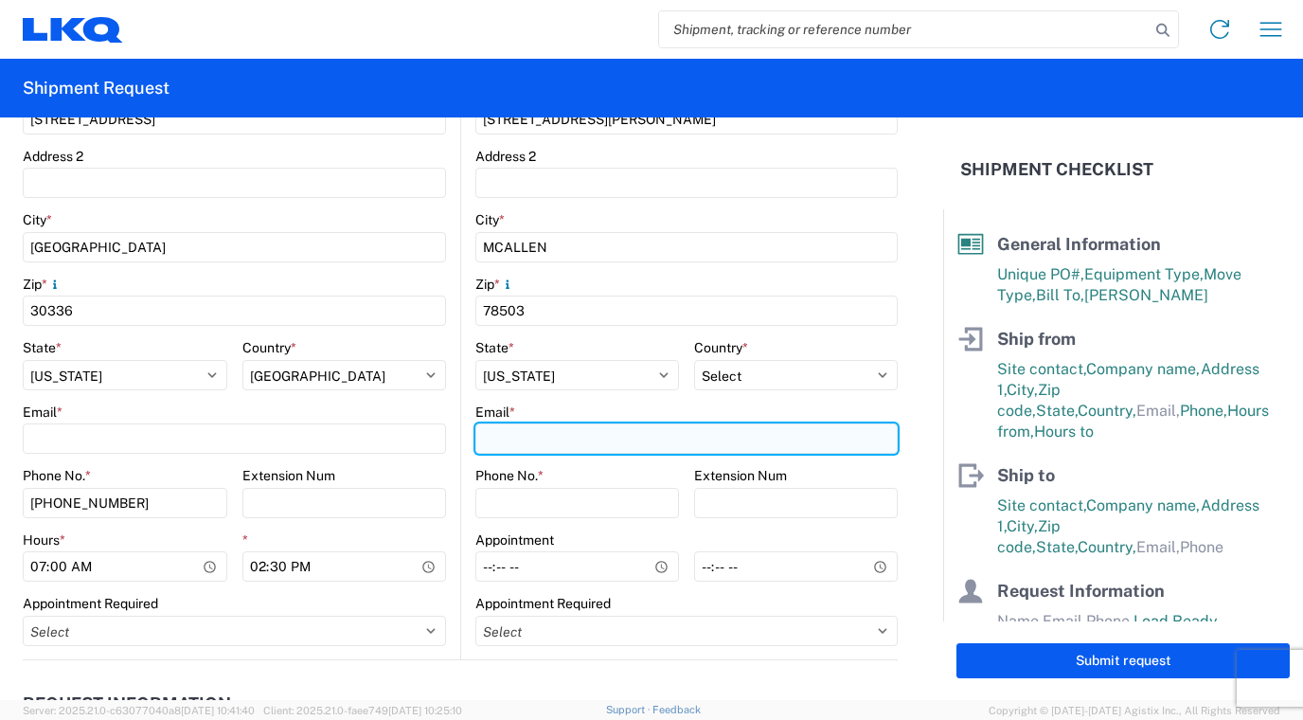
click at [586, 432] on input "Email *" at bounding box center [686, 438] width 422 height 30
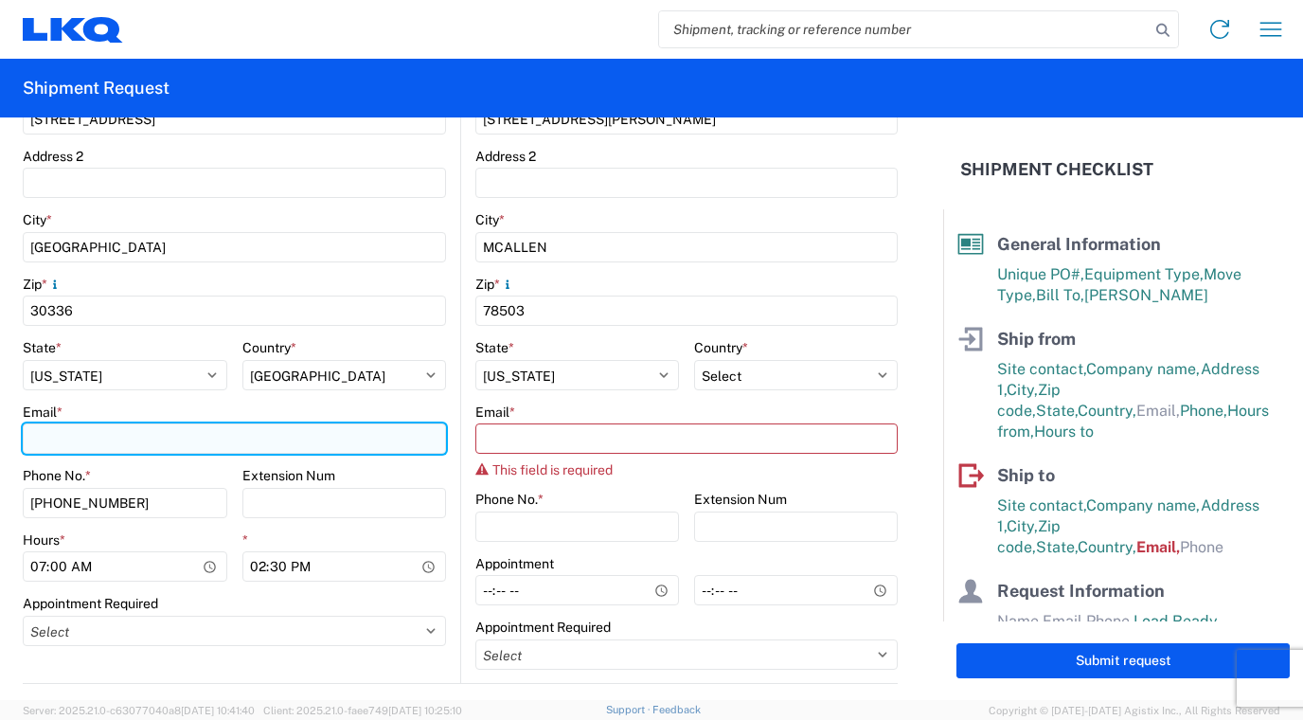
click at [167, 439] on input "Email *" at bounding box center [234, 438] width 423 height 30
type input "P"
type input "pbmorris@LKQCORP.com"
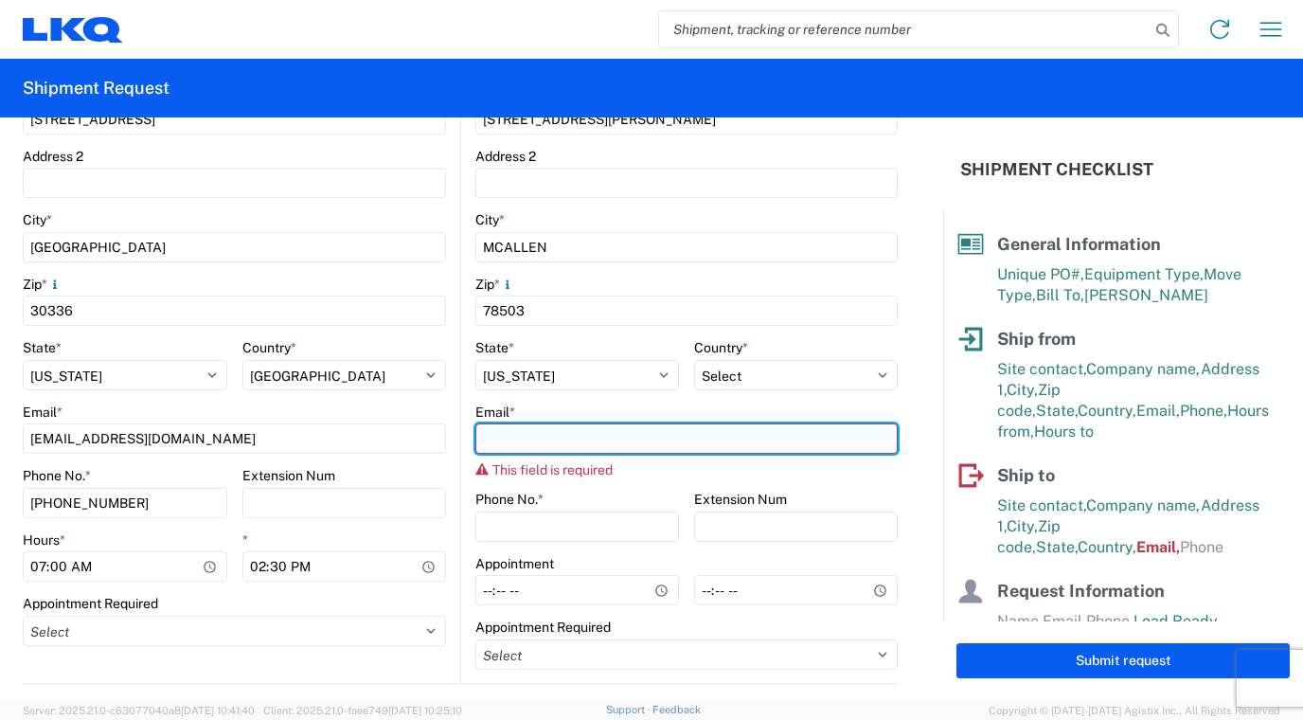
click at [561, 436] on input "Email *" at bounding box center [686, 438] width 422 height 30
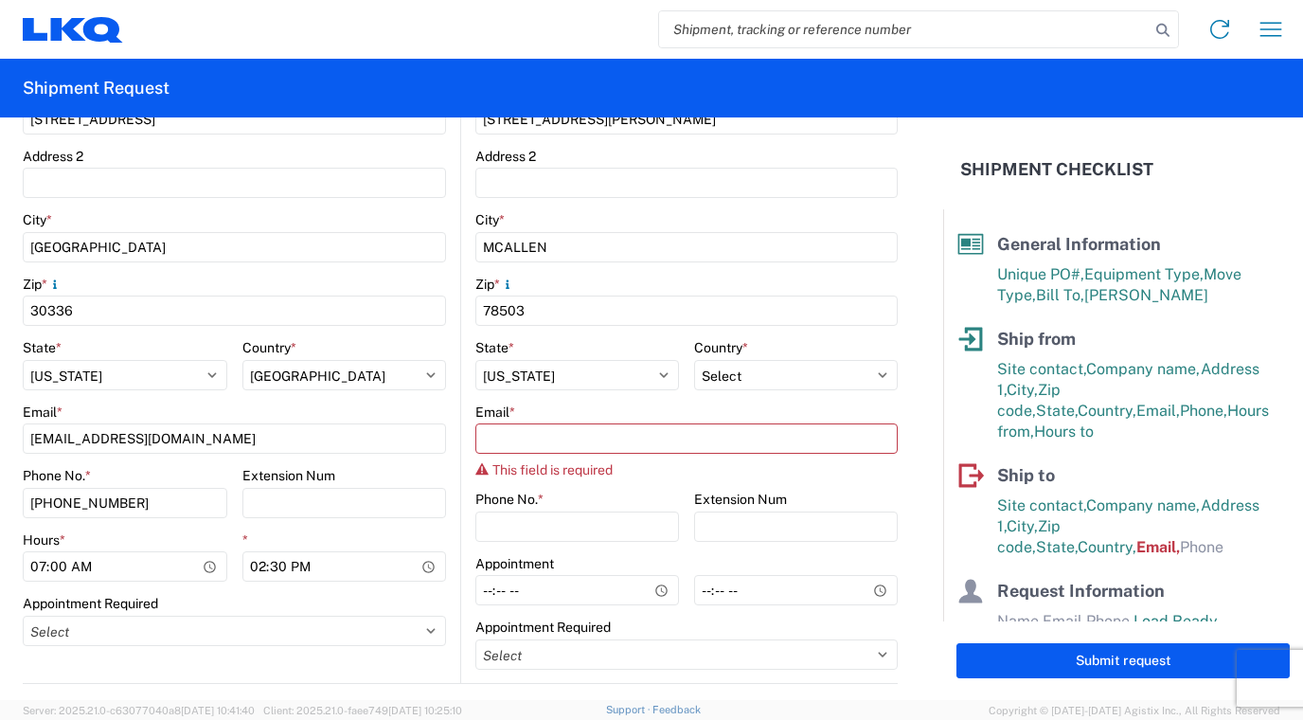
click at [1056, 299] on span "Bill To," at bounding box center [1060, 295] width 48 height 18
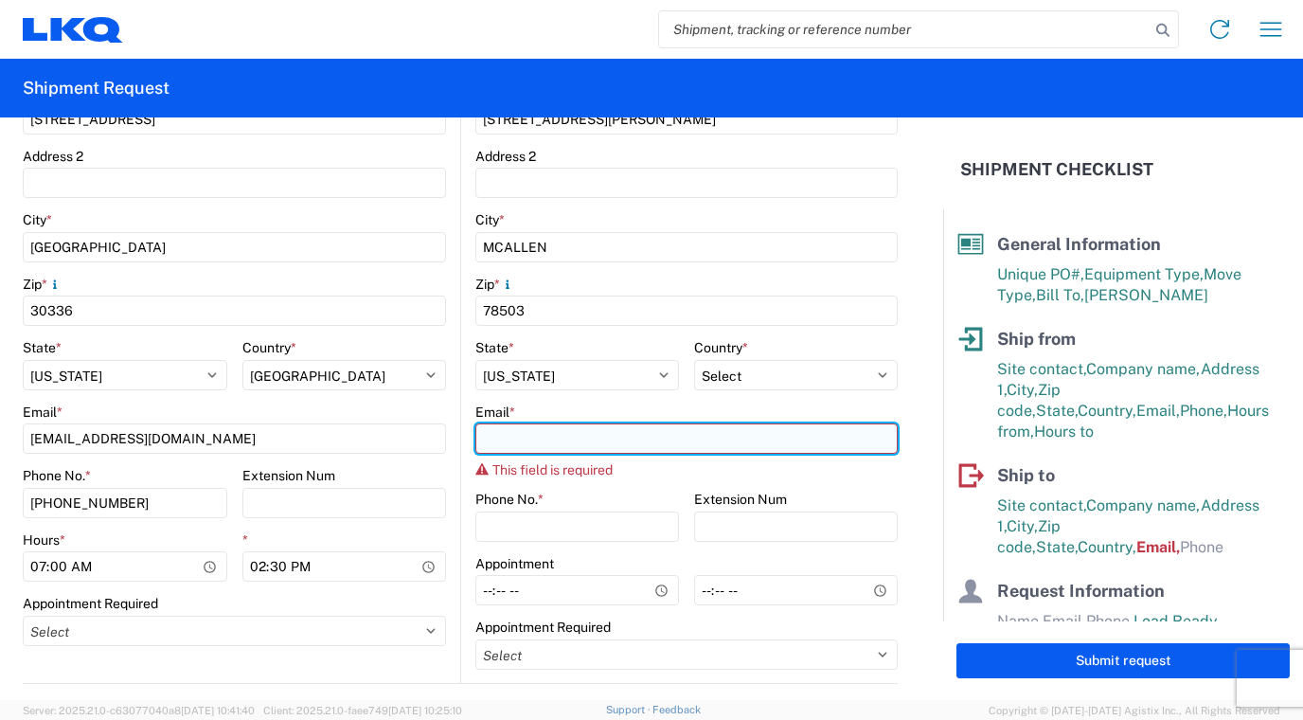
click at [494, 437] on input "Email *" at bounding box center [686, 438] width 422 height 30
paste input "jacobo.segura@smpcorp.com"
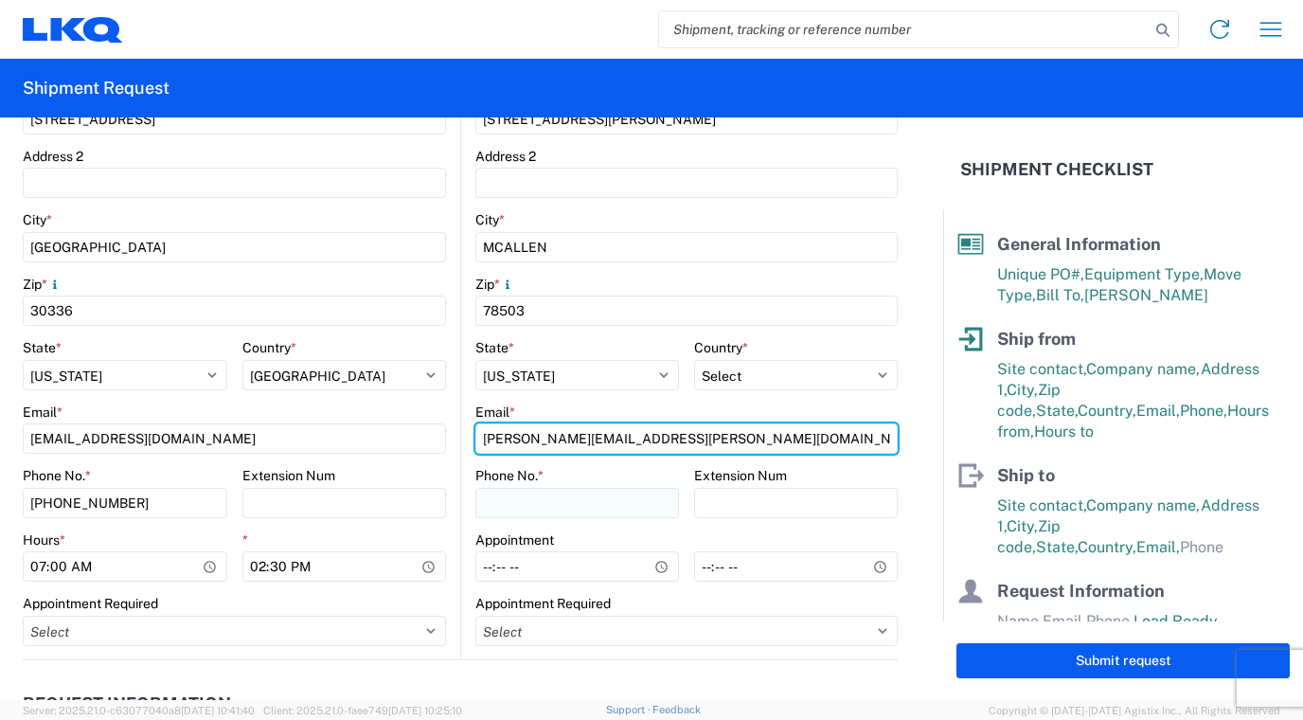
type input "jacobo.segura@smpcorp.com"
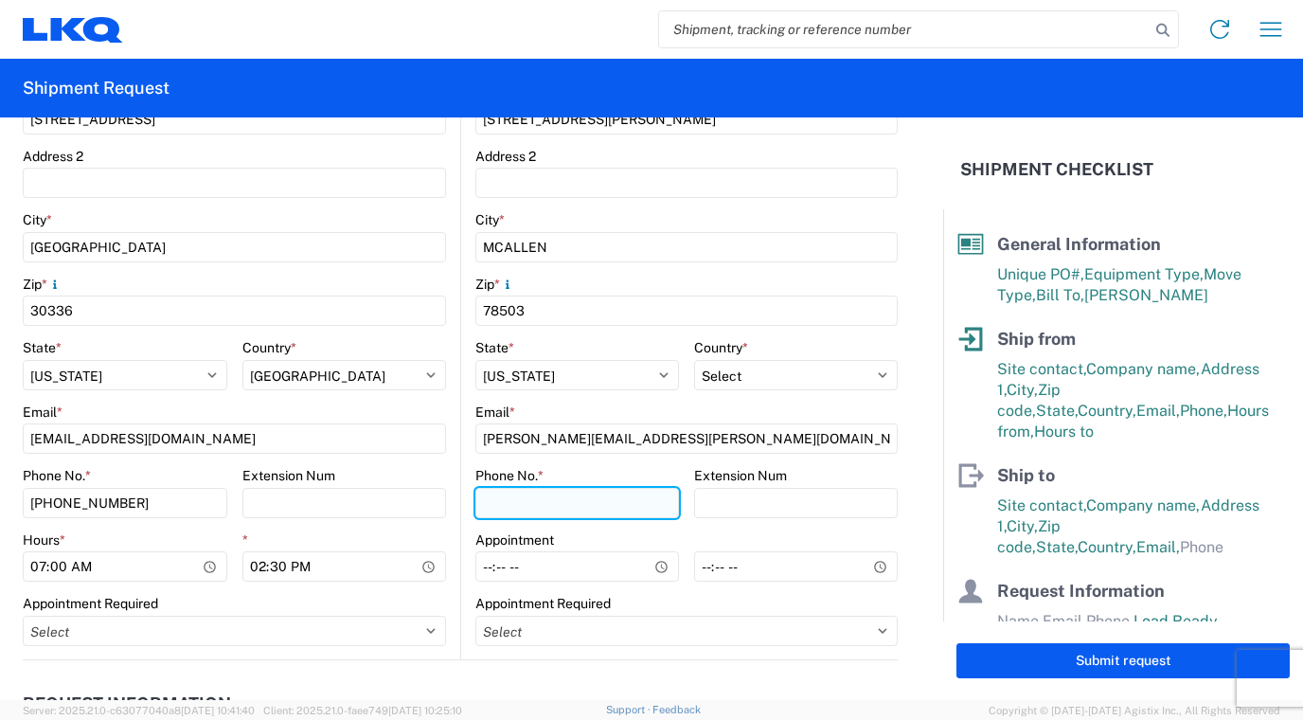
click at [521, 504] on input "Phone No. *" at bounding box center [577, 503] width 204 height 30
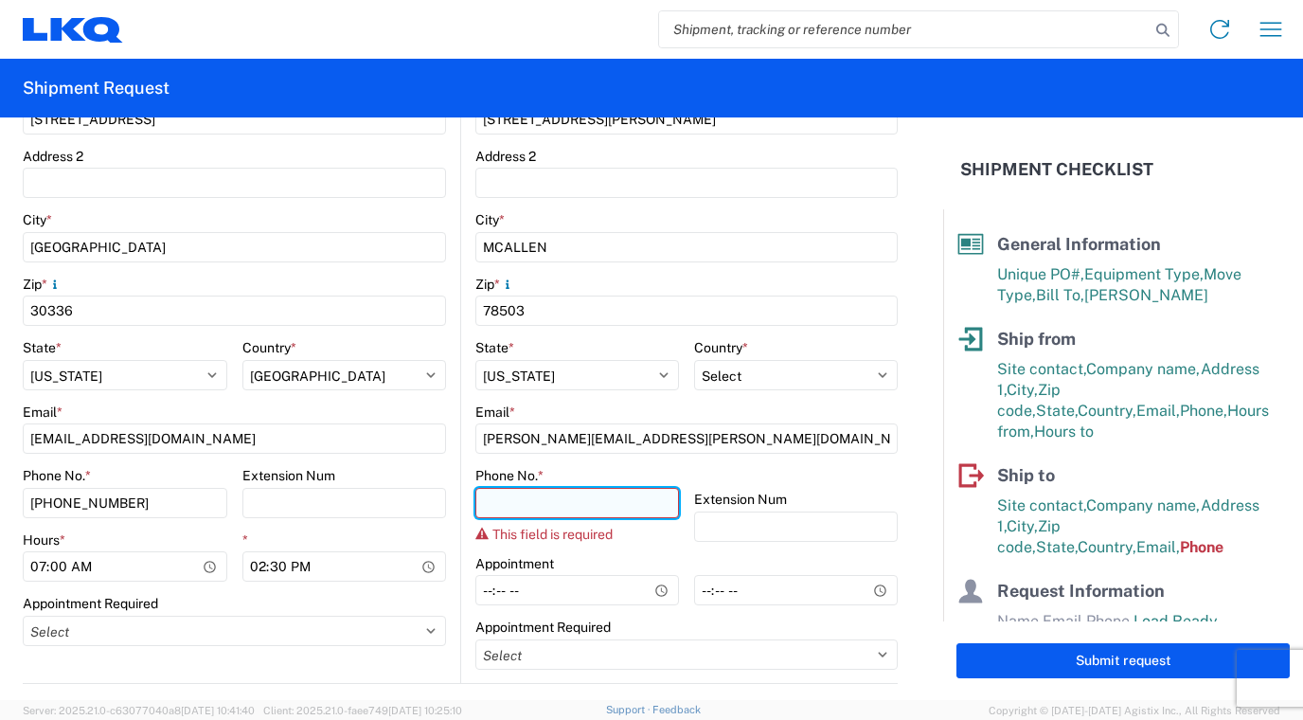
click at [598, 501] on input "Phone No. *" at bounding box center [577, 503] width 204 height 30
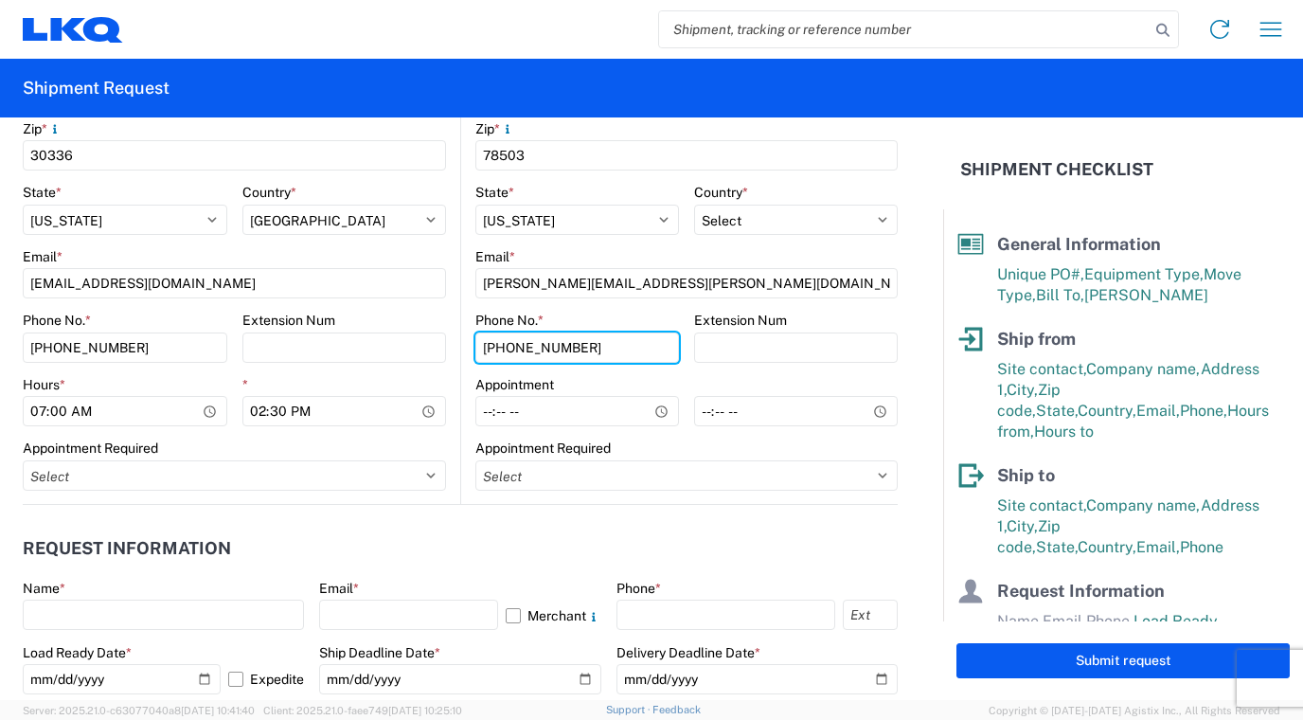
scroll to position [758, 0]
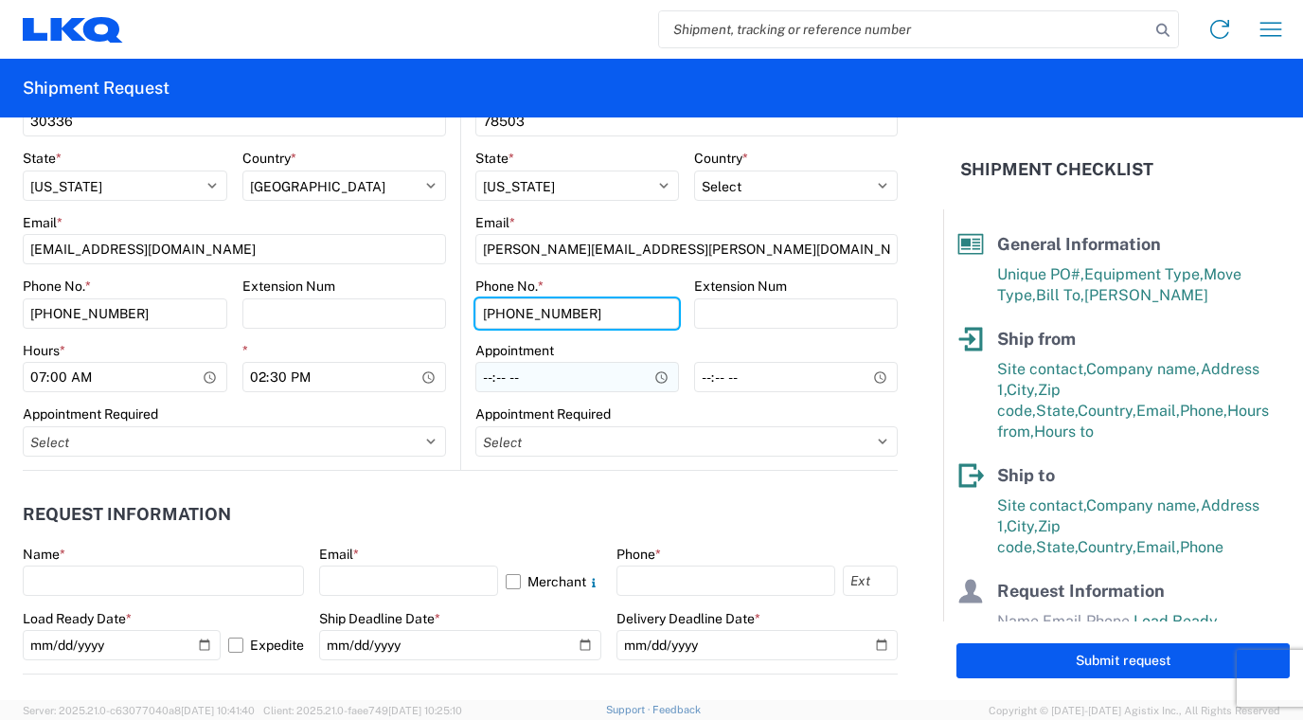
type input "956-862-9395"
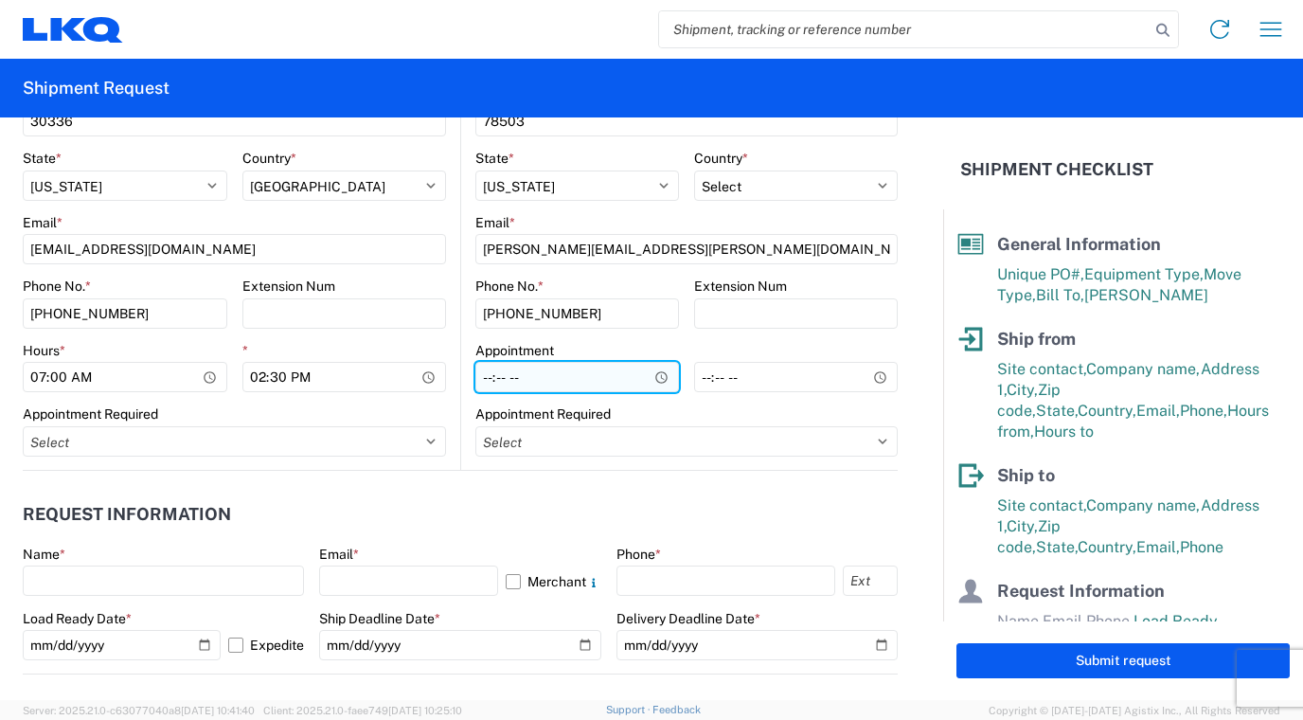
click at [482, 382] on input "Hours *" at bounding box center [577, 377] width 204 height 30
type input "08:00"
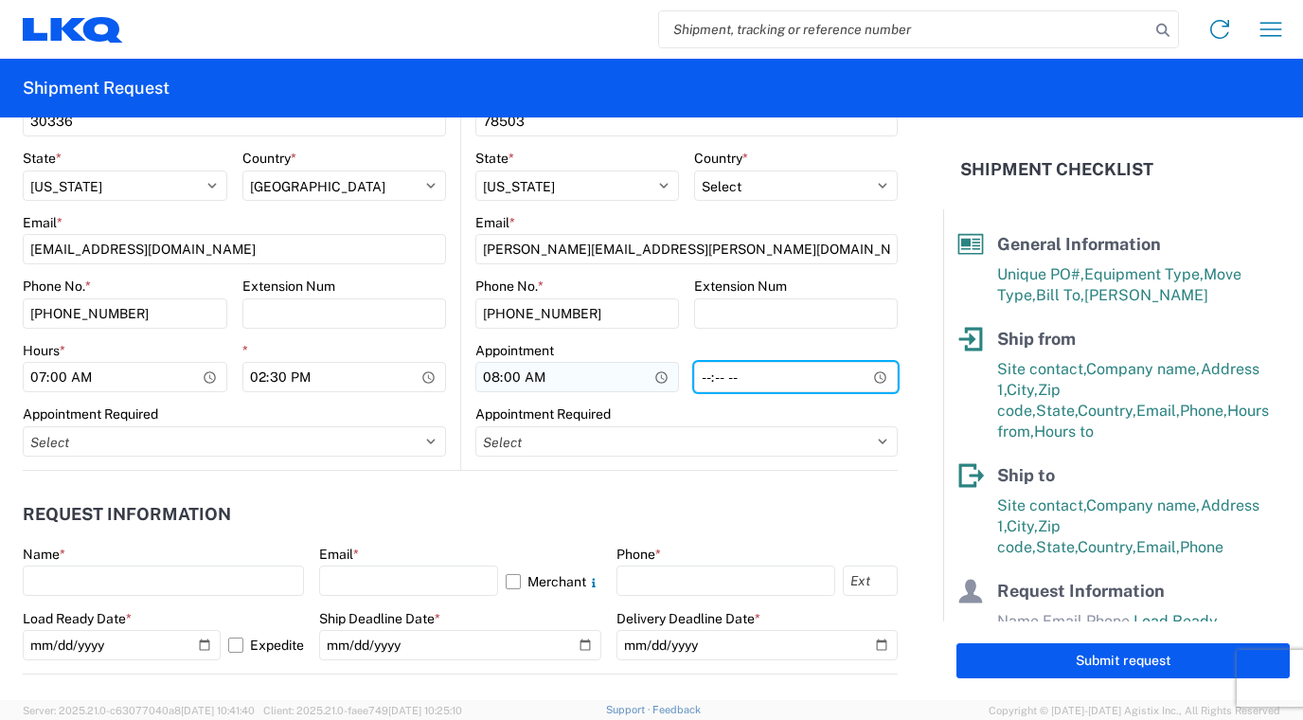
type input "16:00"
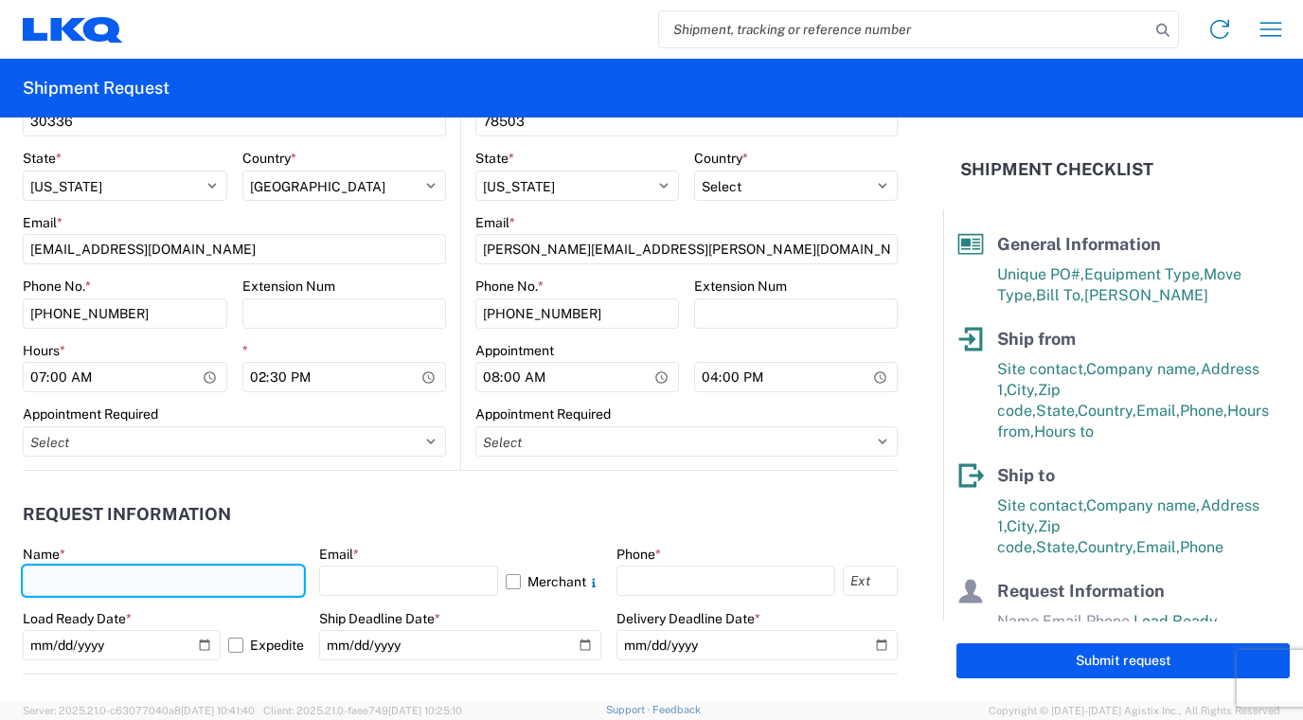
click at [140, 577] on input "text" at bounding box center [163, 580] width 281 height 30
type input "p"
type input "PAMELA MORRIS"
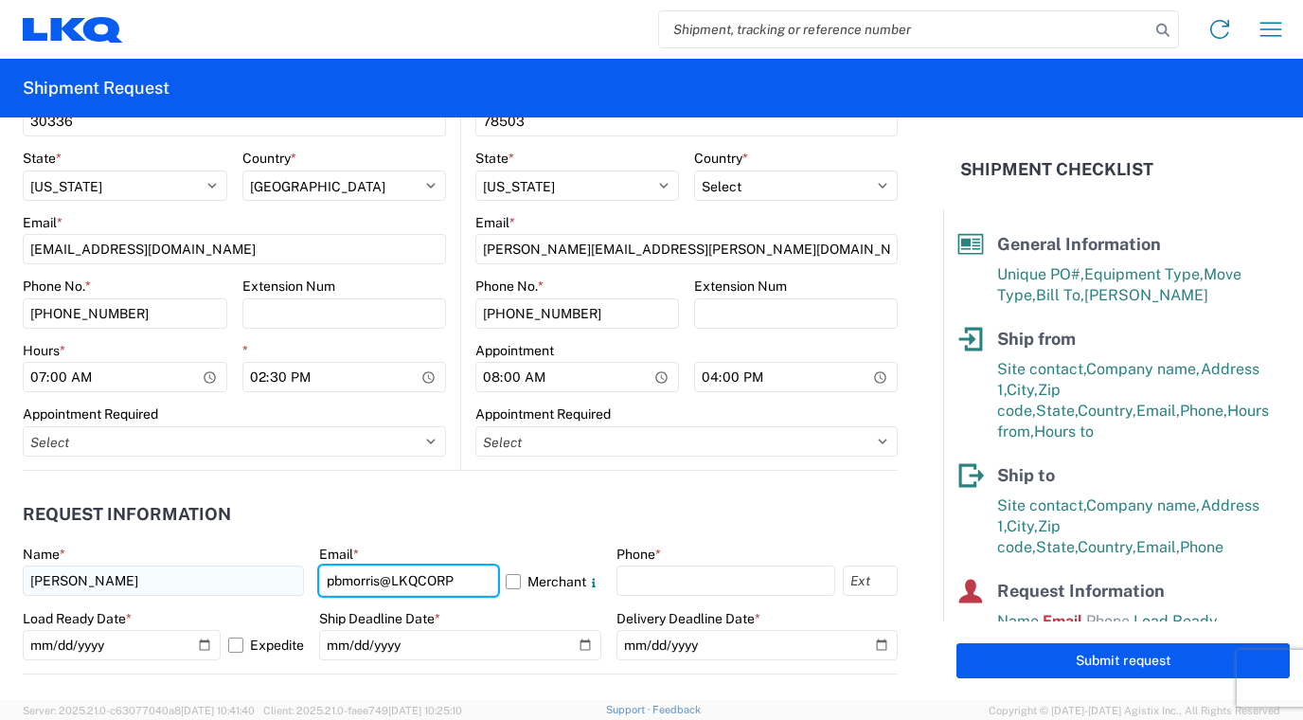
type input "pbmorris@LKQCORP.com"
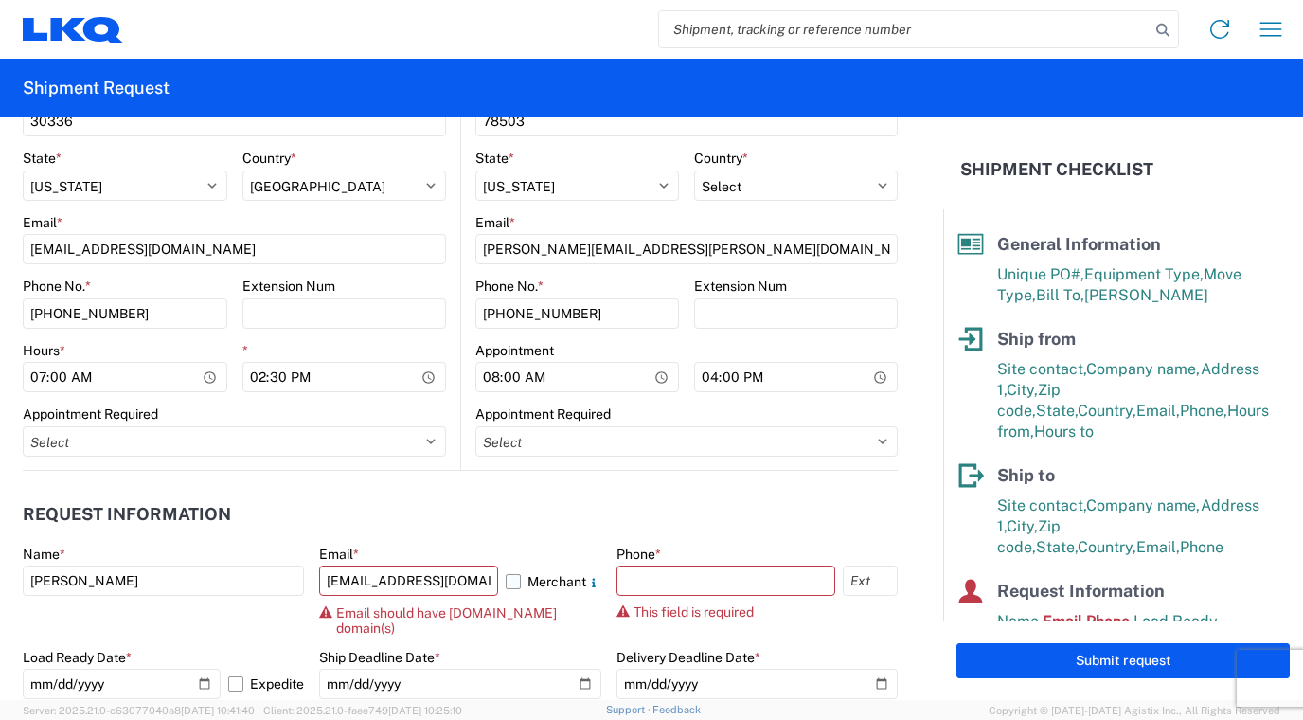
click at [506, 582] on label "Merchant" at bounding box center [554, 580] width 96 height 30
click at [0, 0] on input "Merchant" at bounding box center [0, 0] width 0 height 0
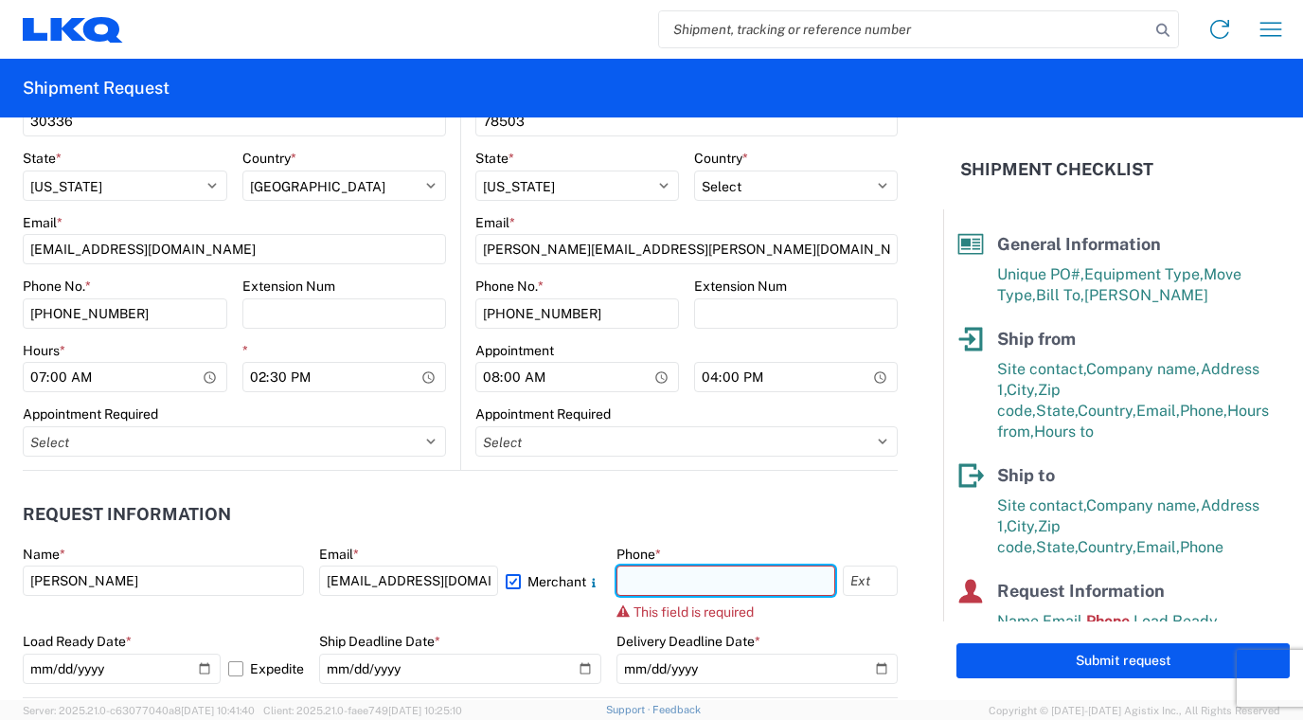
click at [649, 575] on input "text" at bounding box center [725, 580] width 219 height 30
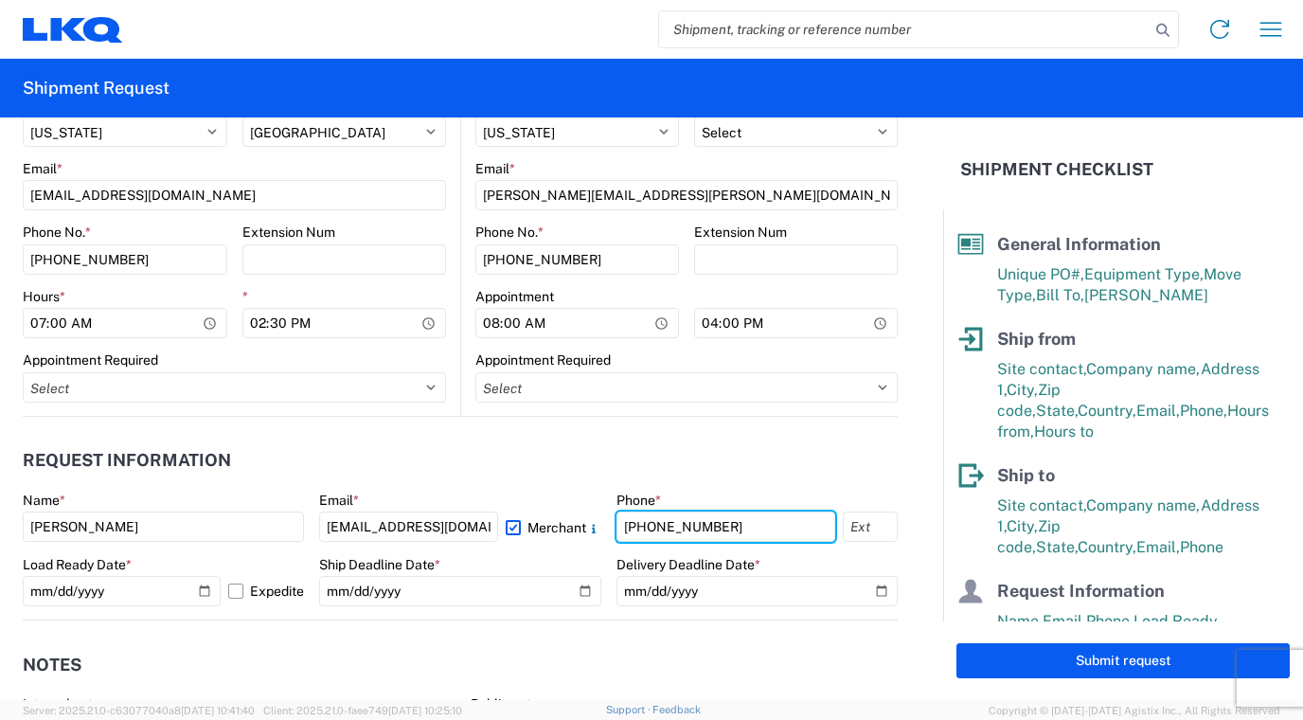
scroll to position [947, 0]
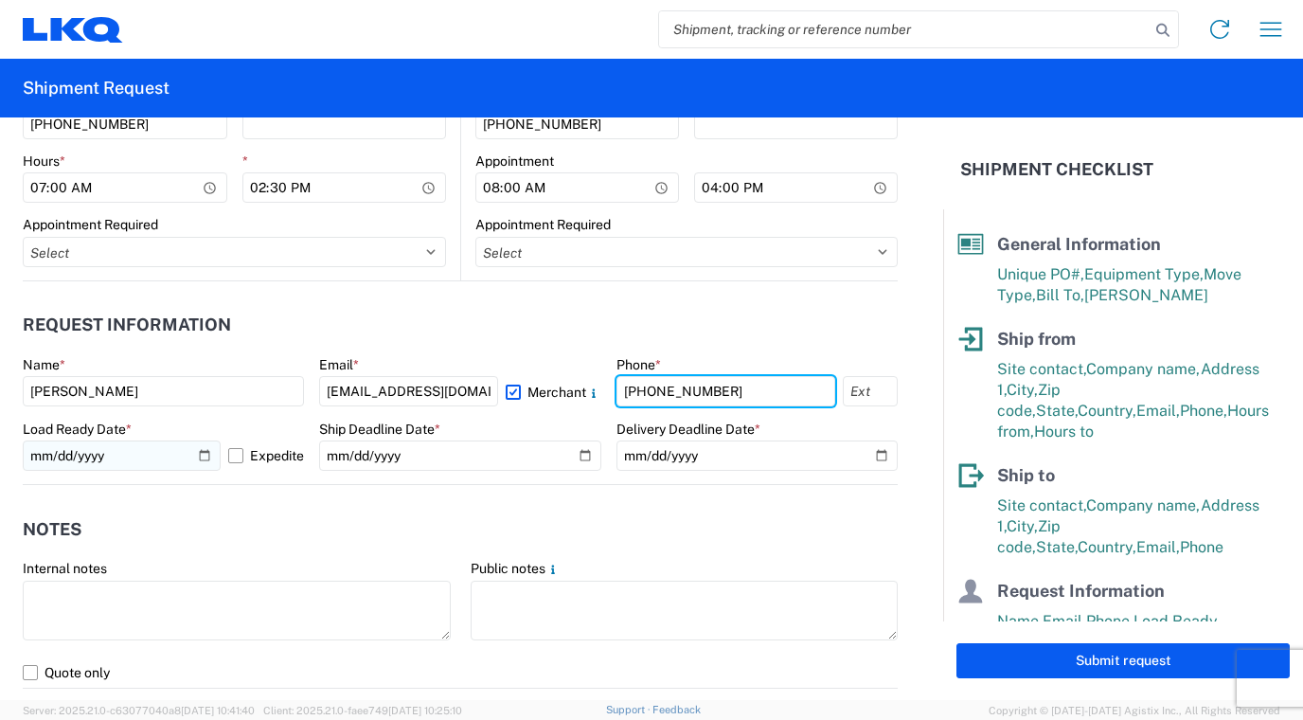
type input "678-399-8501"
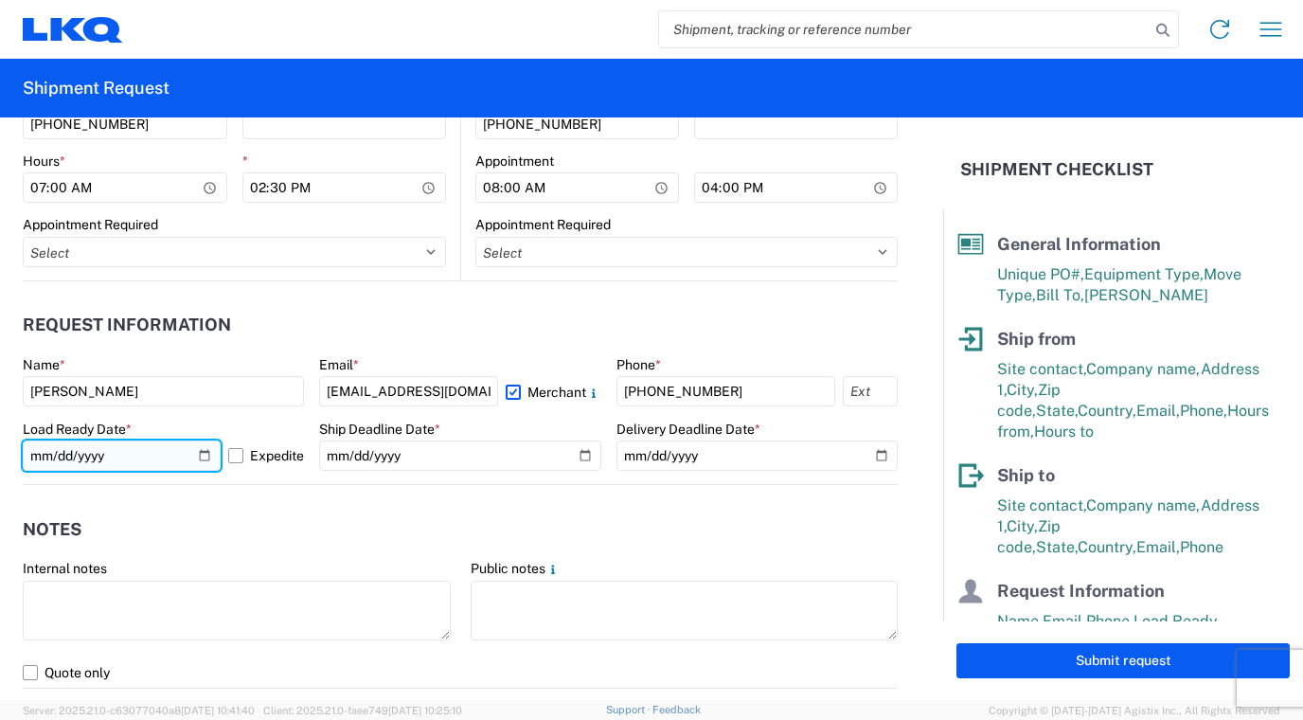
click at [204, 451] on input "2025-10-17" at bounding box center [122, 455] width 198 height 30
type input "2025-10-16"
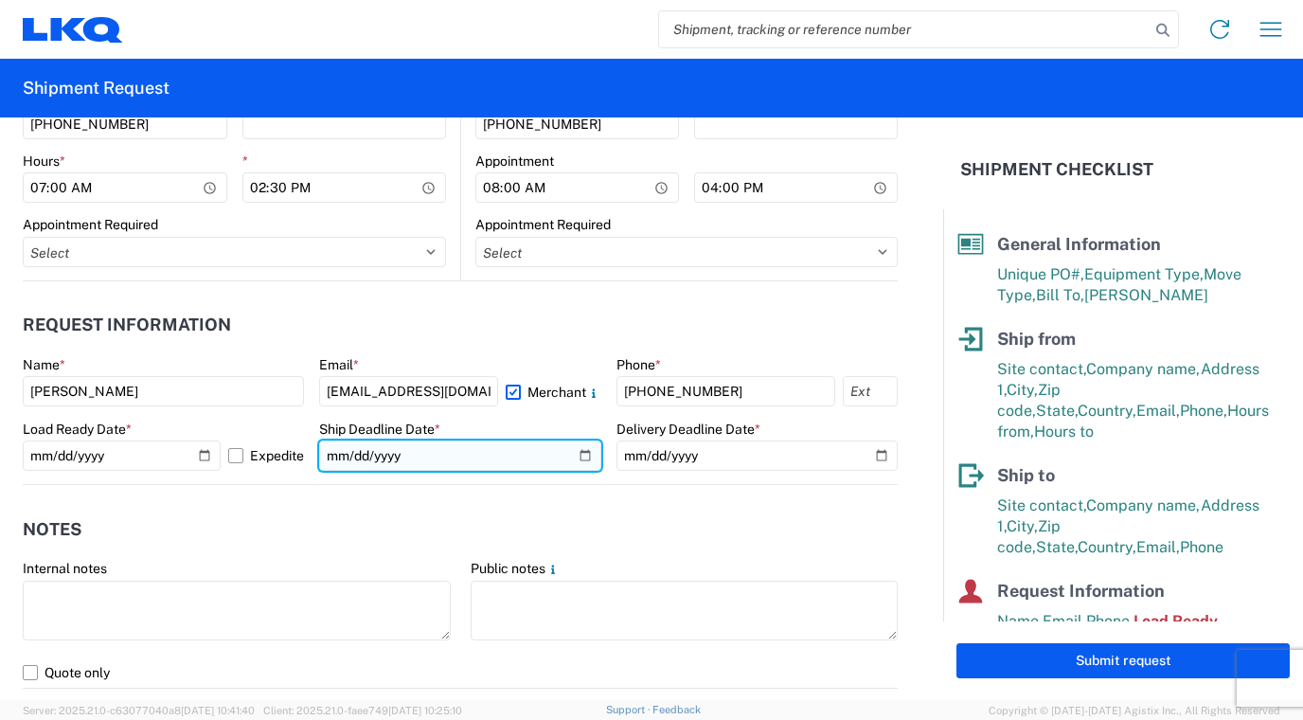
click at [576, 454] on input "date" at bounding box center [459, 455] width 281 height 30
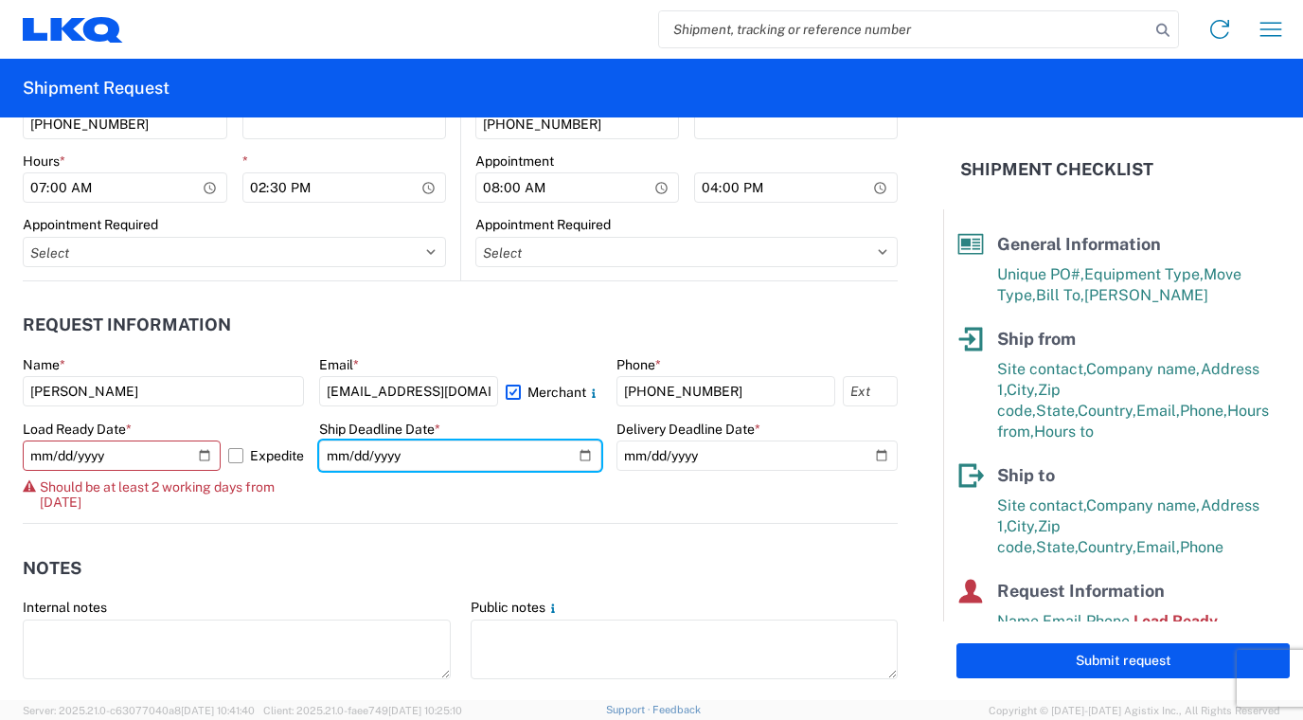
type input "2025-10-17"
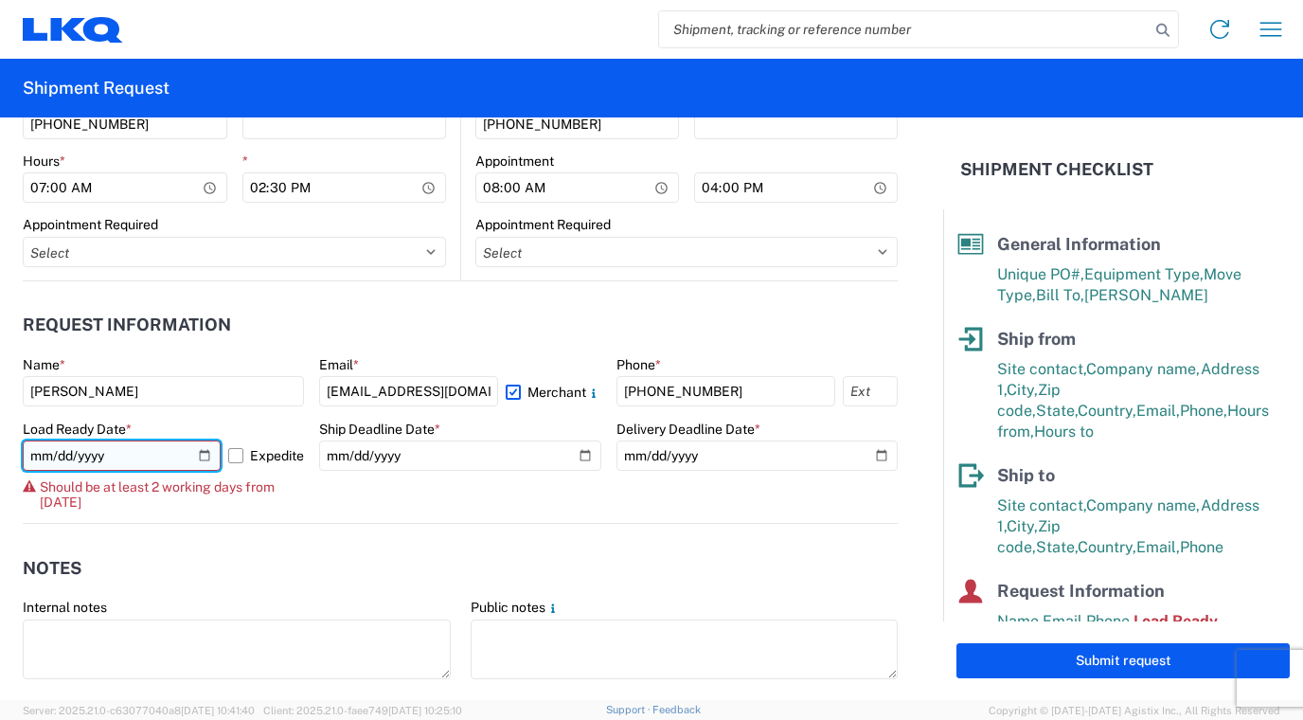
click at [195, 452] on input "2025-10-16" at bounding box center [122, 455] width 198 height 30
type input "2025-10-17"
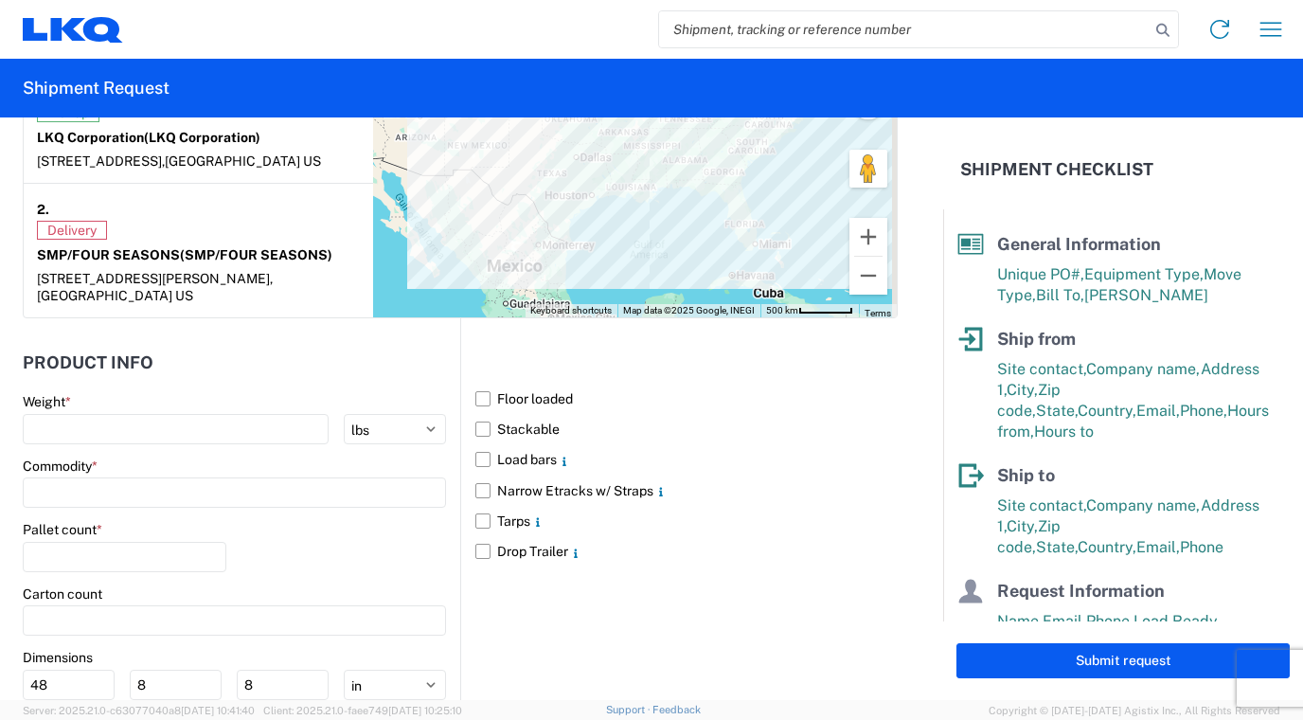
scroll to position [1705, 0]
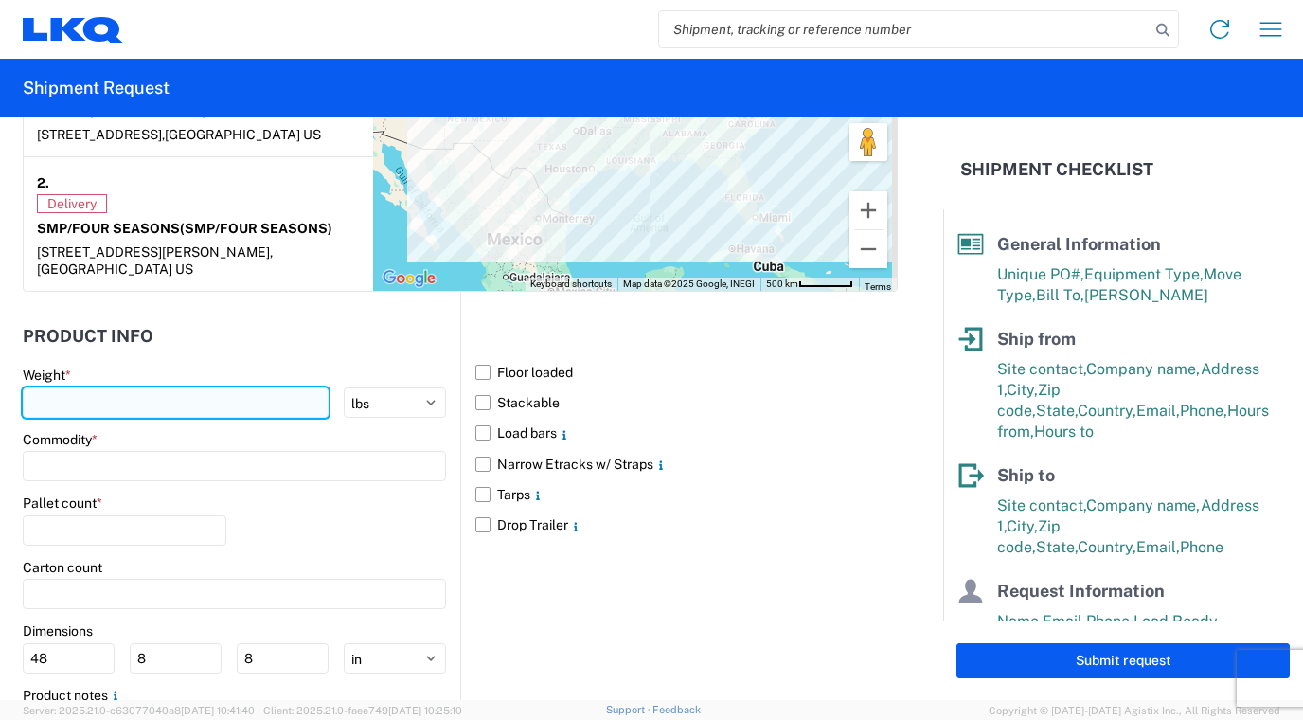
click at [137, 387] on input "number" at bounding box center [176, 402] width 306 height 30
type input "30926"
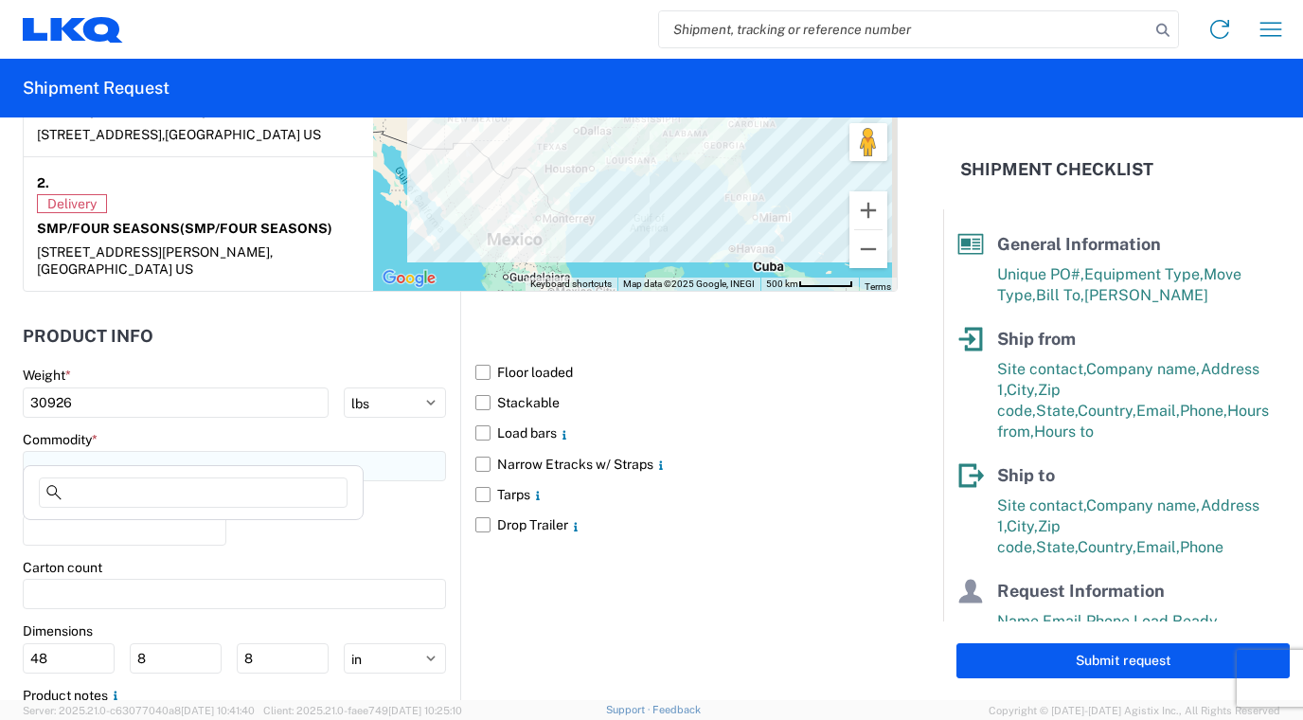
click at [137, 455] on input at bounding box center [234, 466] width 423 height 30
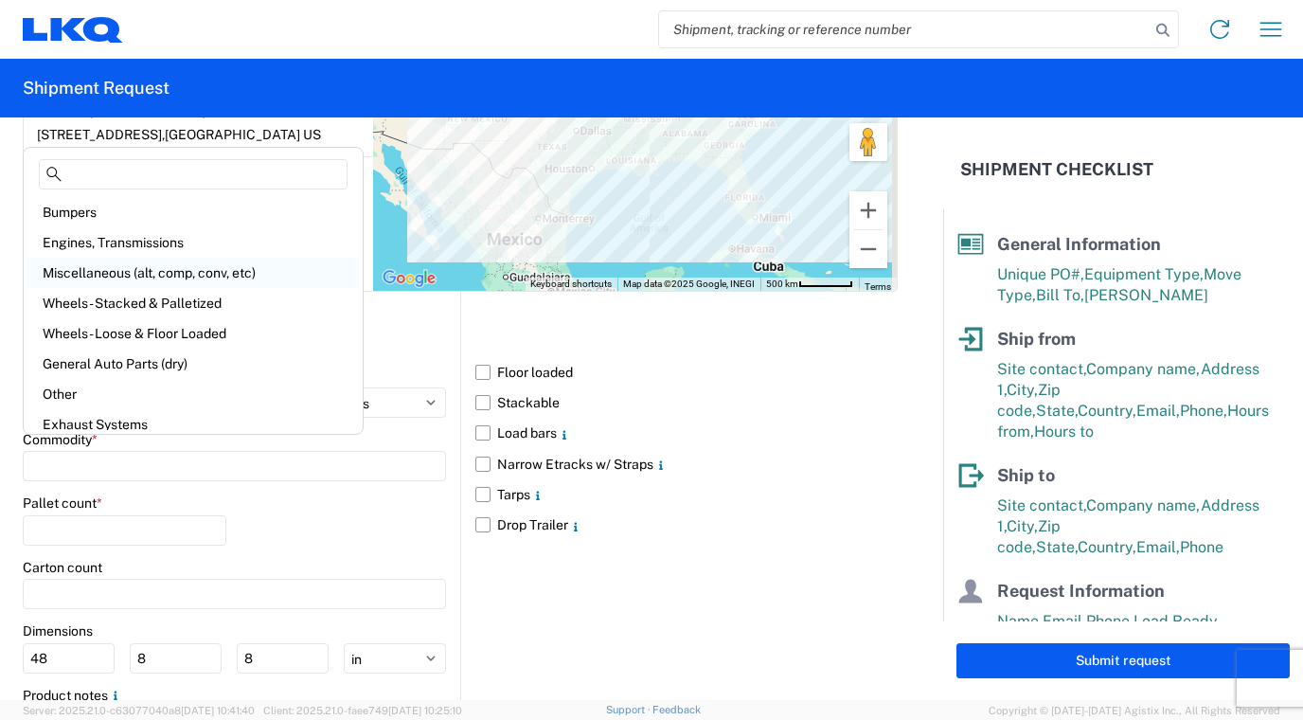
click at [117, 273] on div "Miscellaneous (alt, comp, conv, etc)" at bounding box center [192, 273] width 331 height 30
type input "Miscellaneous (alt, comp, conv, etc)"
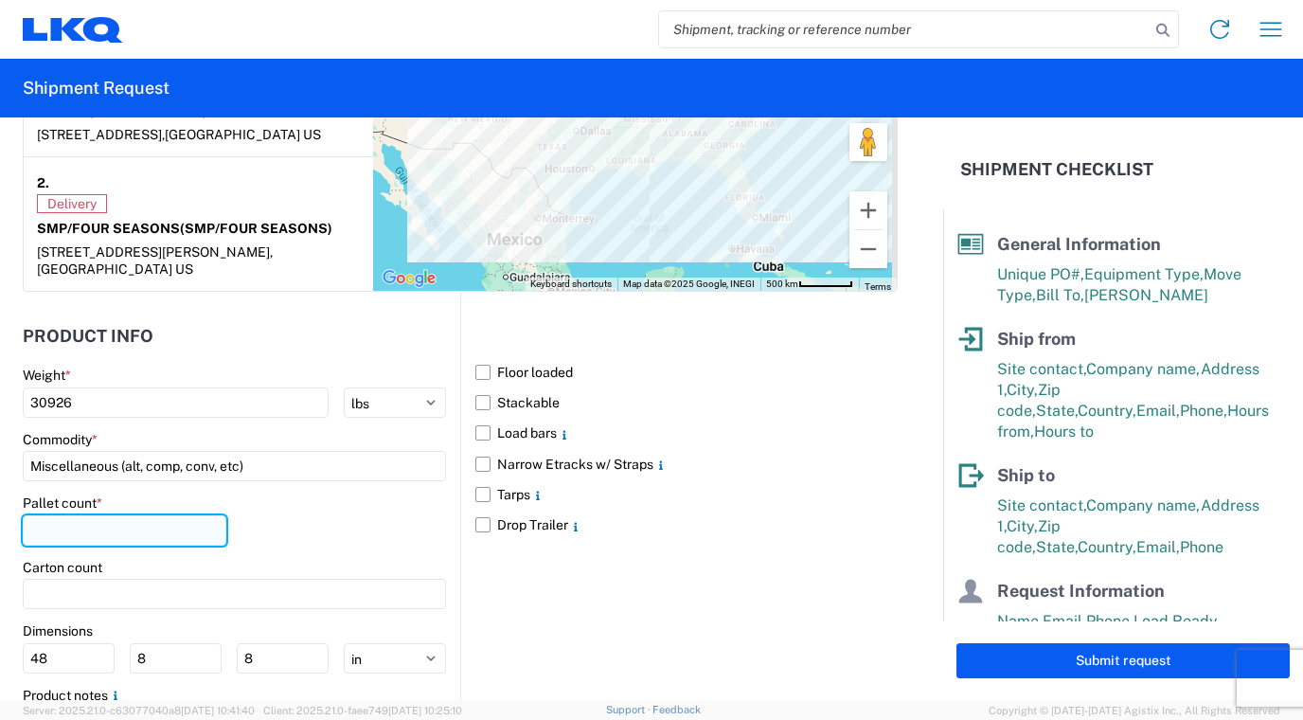
click at [155, 515] on input "number" at bounding box center [125, 530] width 204 height 30
type input "10"
click at [476, 357] on label "Floor loaded" at bounding box center [686, 372] width 422 height 30
click at [0, 0] on input "Floor loaded" at bounding box center [0, 0] width 0 height 0
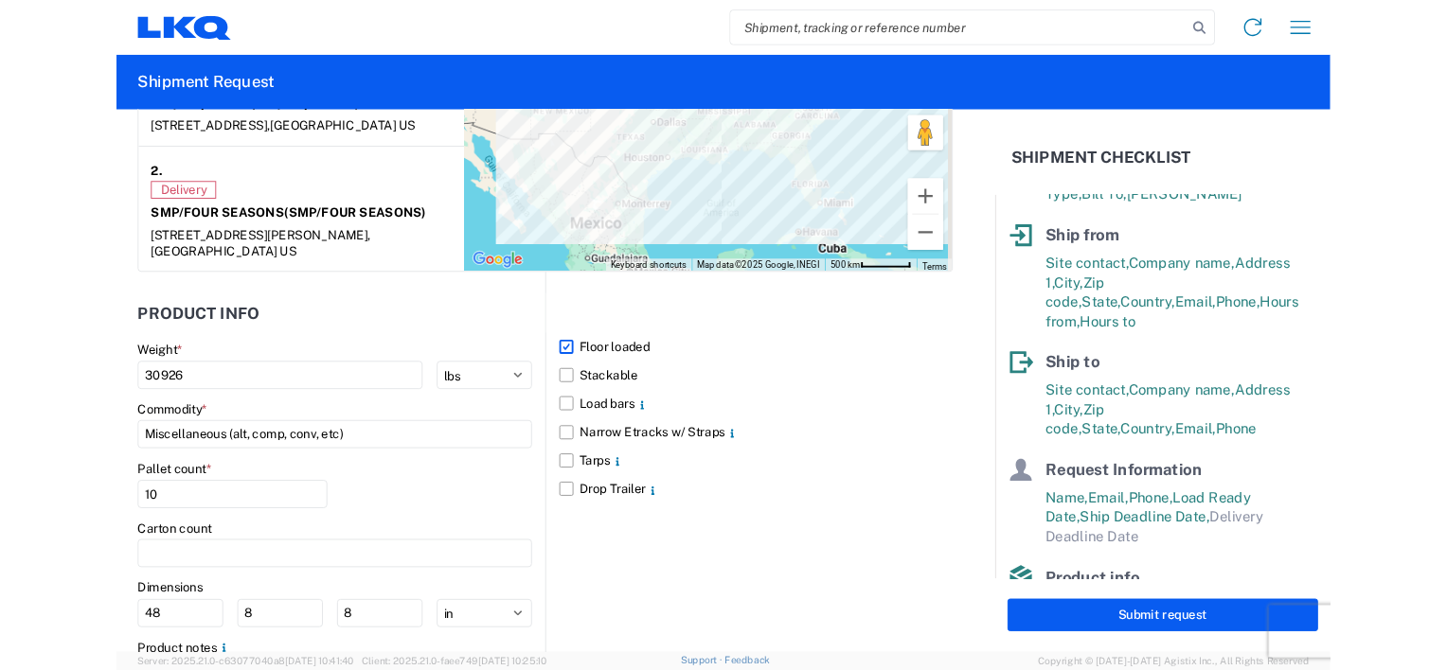
scroll to position [240, 0]
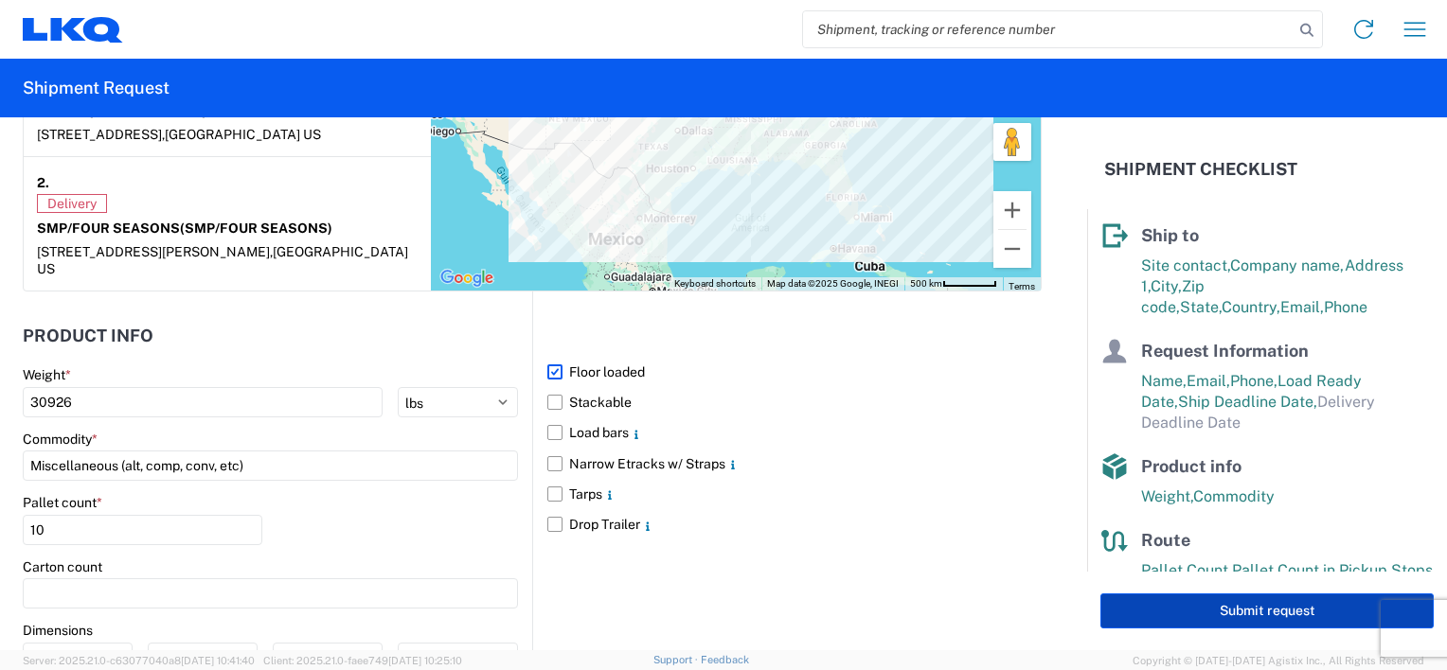
click at [1273, 610] on button "Submit request" at bounding box center [1266, 611] width 333 height 35
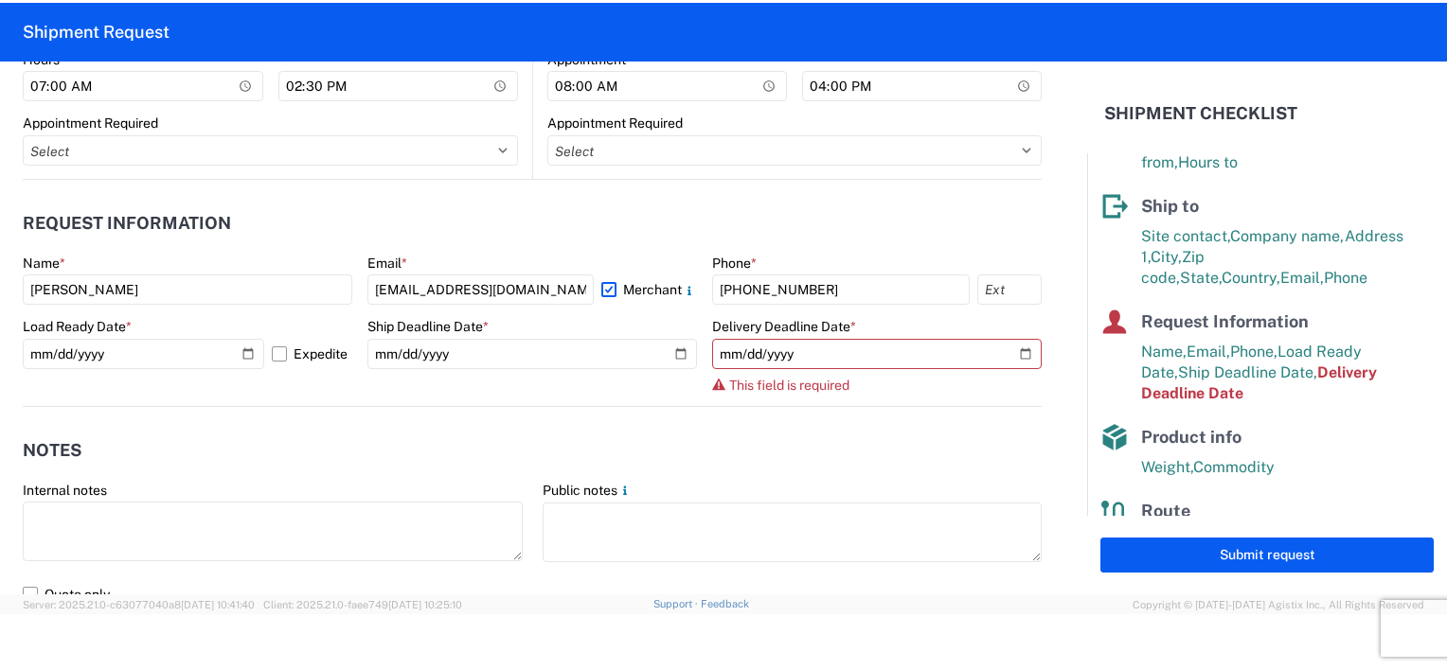
scroll to position [971, 0]
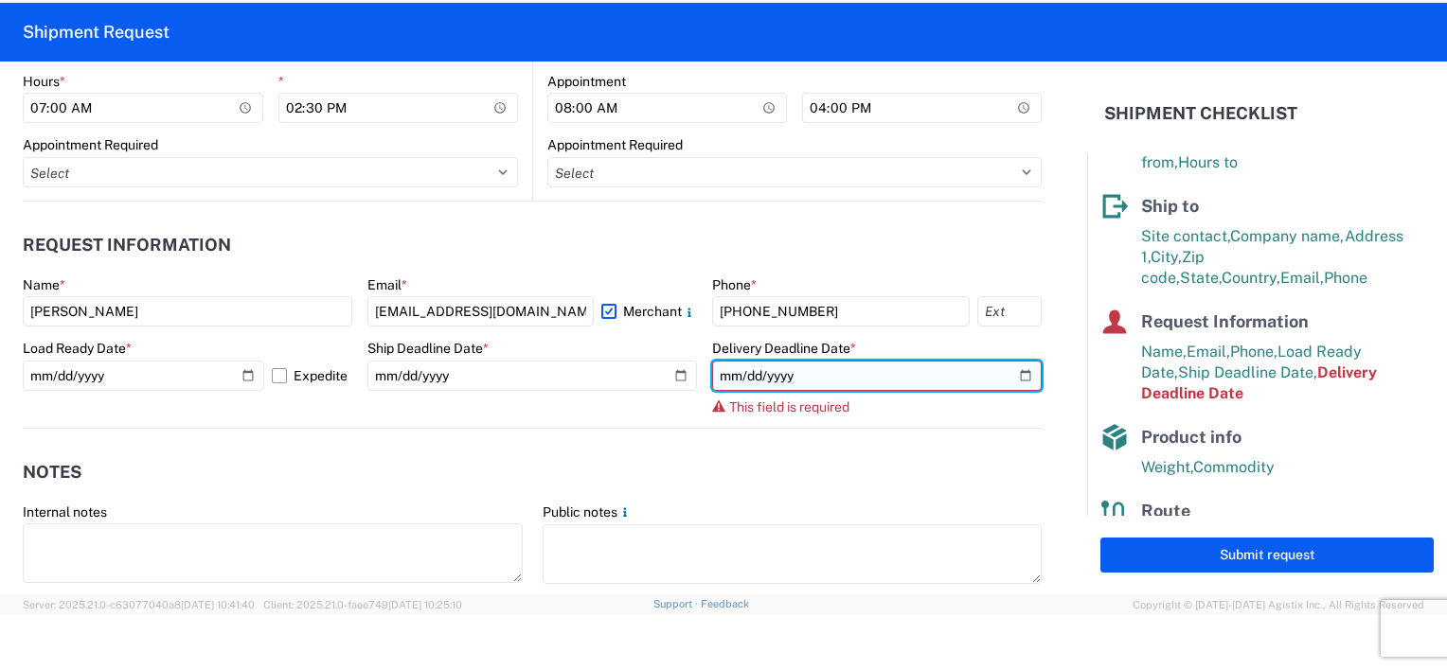
click at [1008, 372] on input "date" at bounding box center [877, 376] width 330 height 30
type input "2025-10-20"
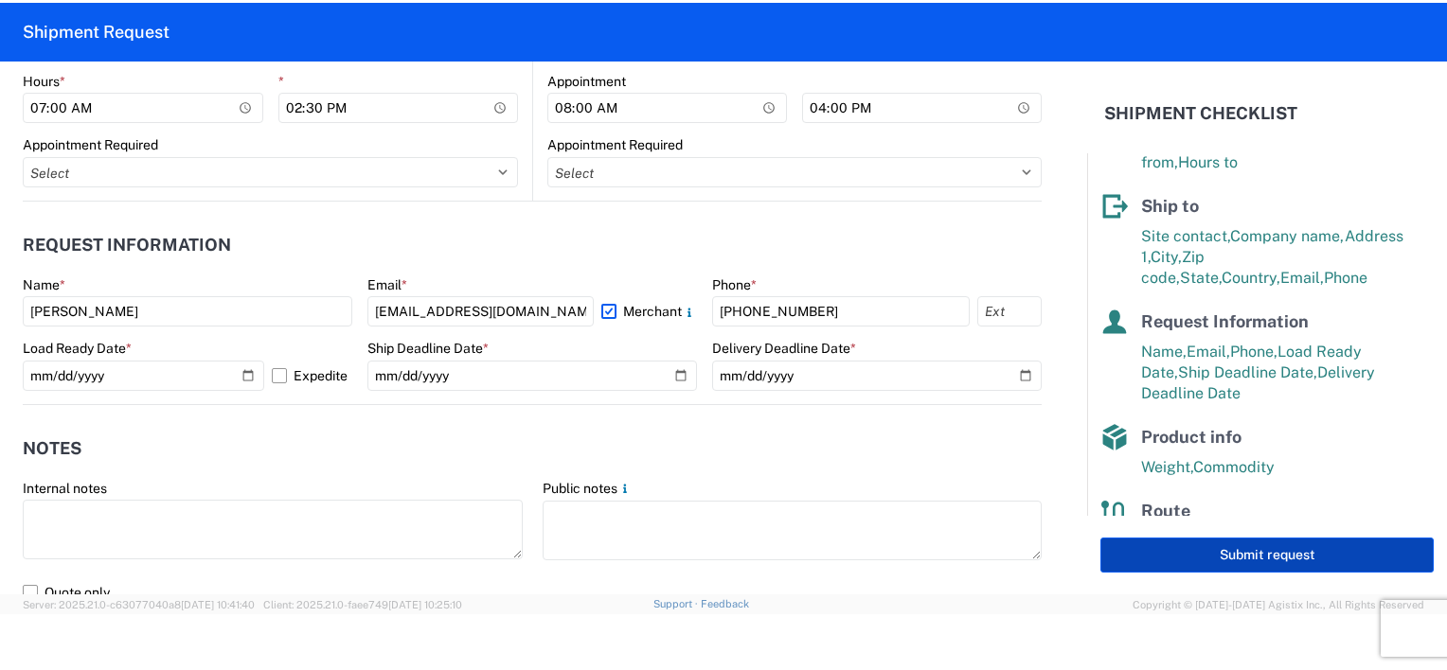
click at [1239, 554] on button "Submit request" at bounding box center [1266, 555] width 333 height 35
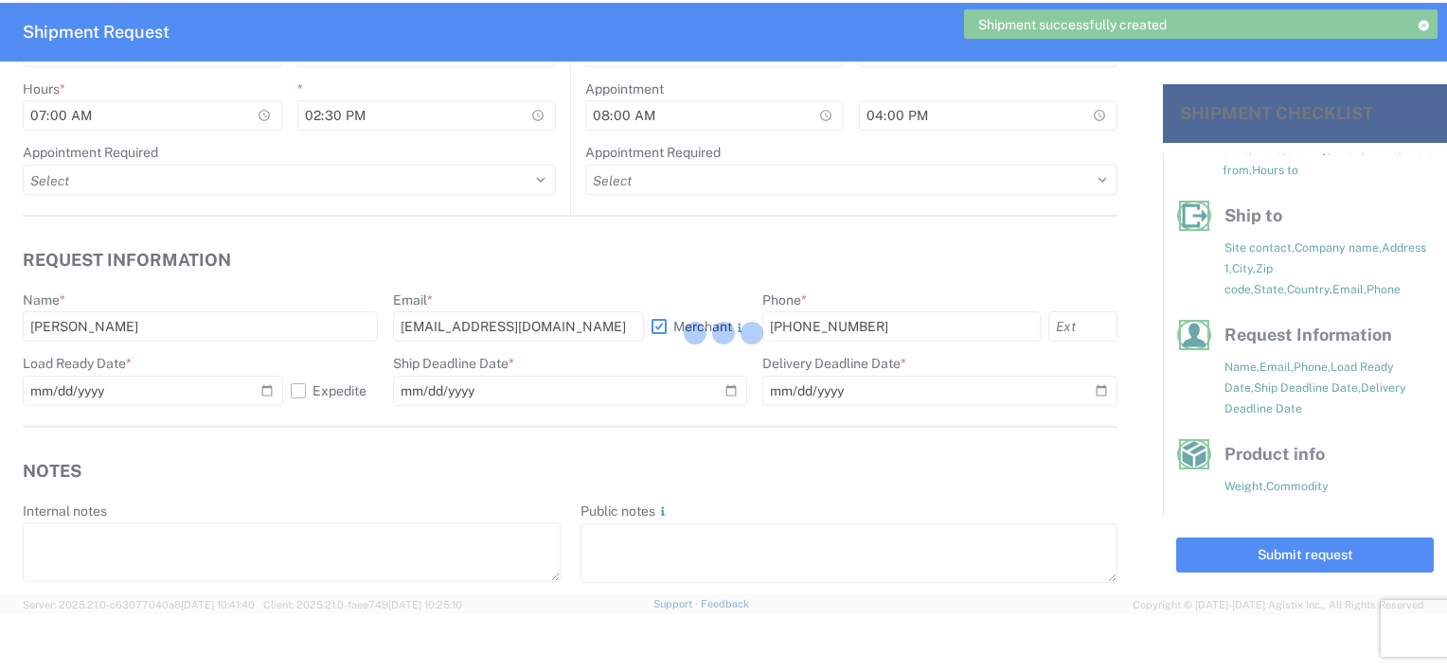
scroll to position [209, 0]
